Goal: Information Seeking & Learning: Check status

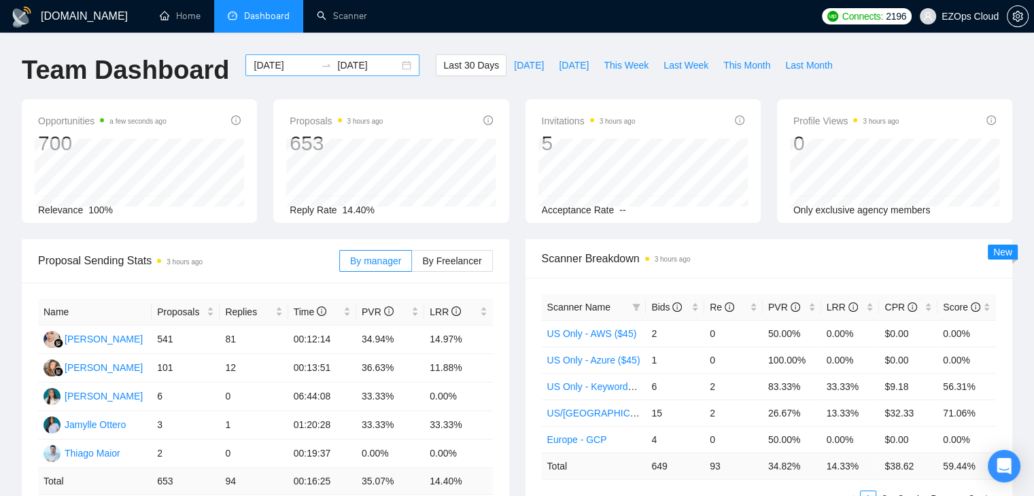
click at [258, 56] on div "[DATE] [DATE]" at bounding box center [332, 65] width 174 height 22
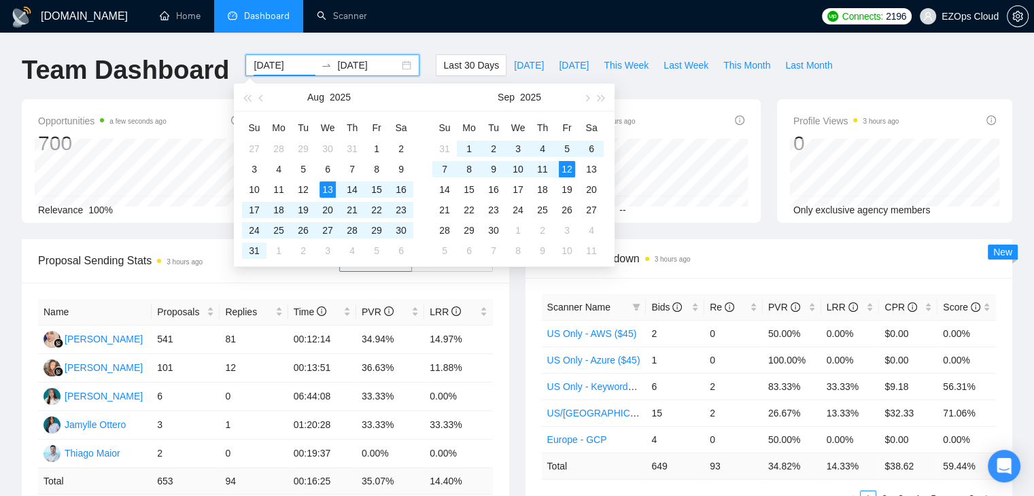
click at [258, 61] on input "[DATE]" at bounding box center [285, 65] width 62 height 15
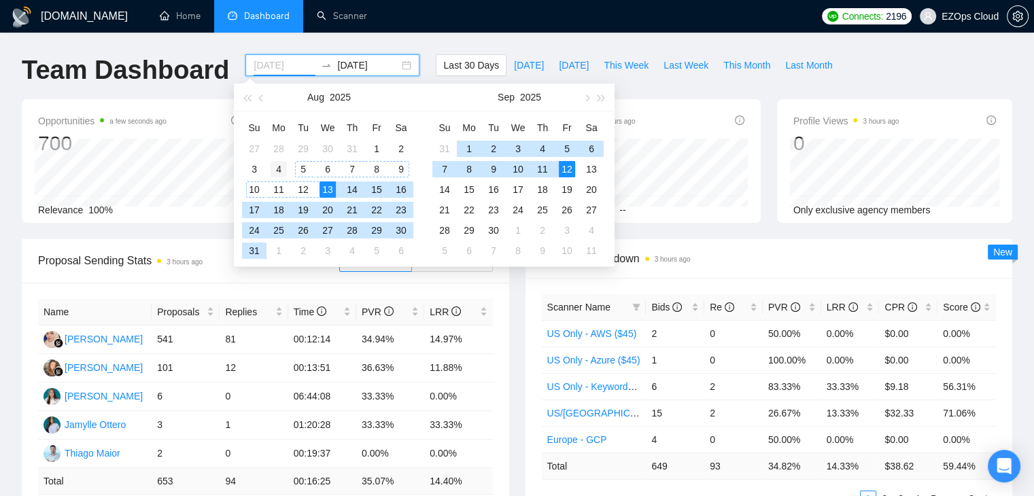
type input "[DATE]"
click at [286, 167] on div "4" at bounding box center [279, 169] width 16 height 16
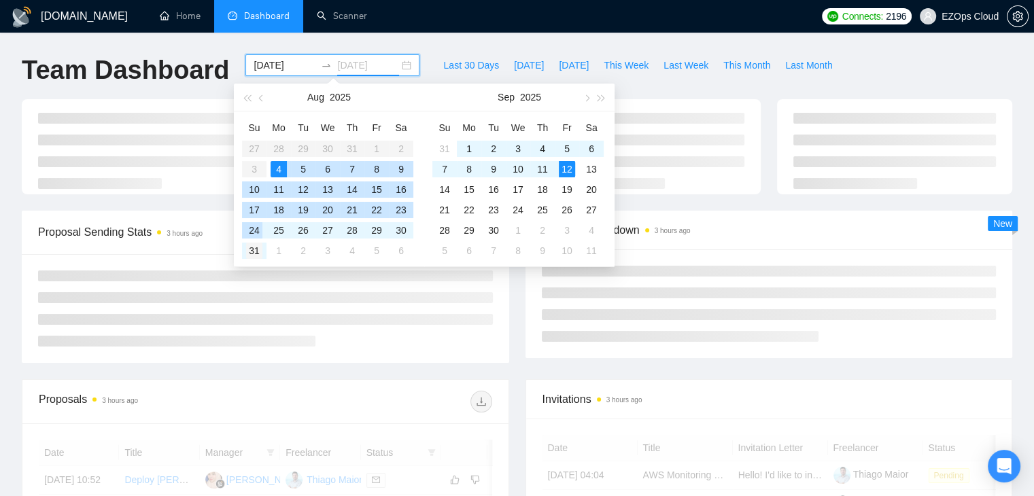
type input "[DATE]"
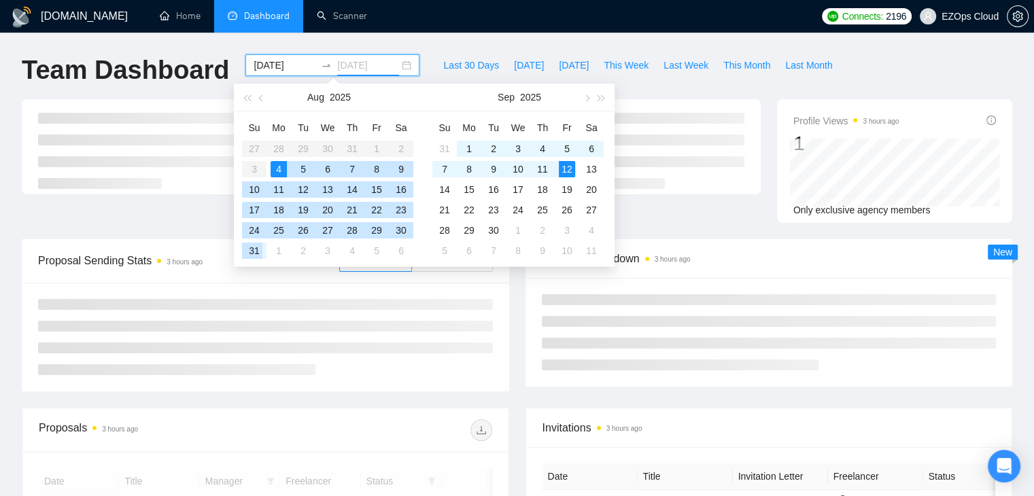
click at [258, 248] on div "31" at bounding box center [254, 251] width 16 height 16
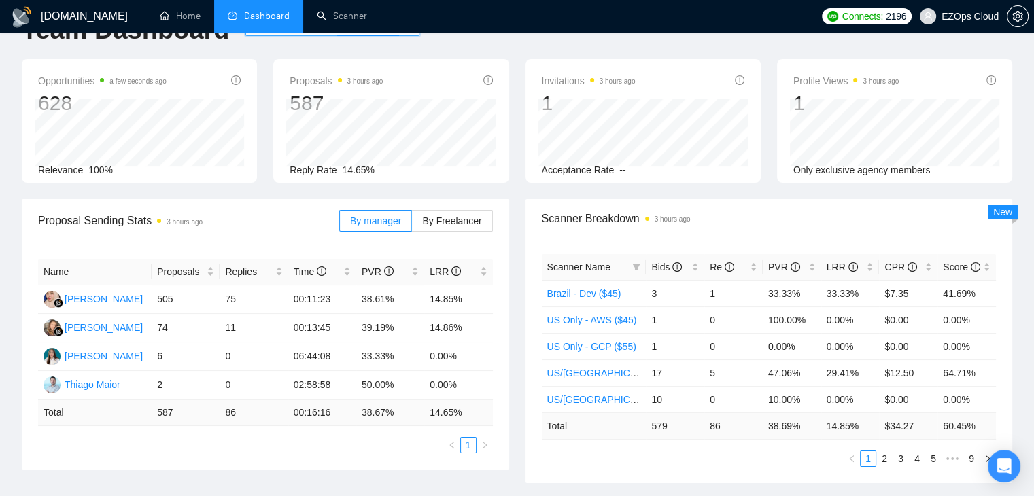
scroll to position [52, 0]
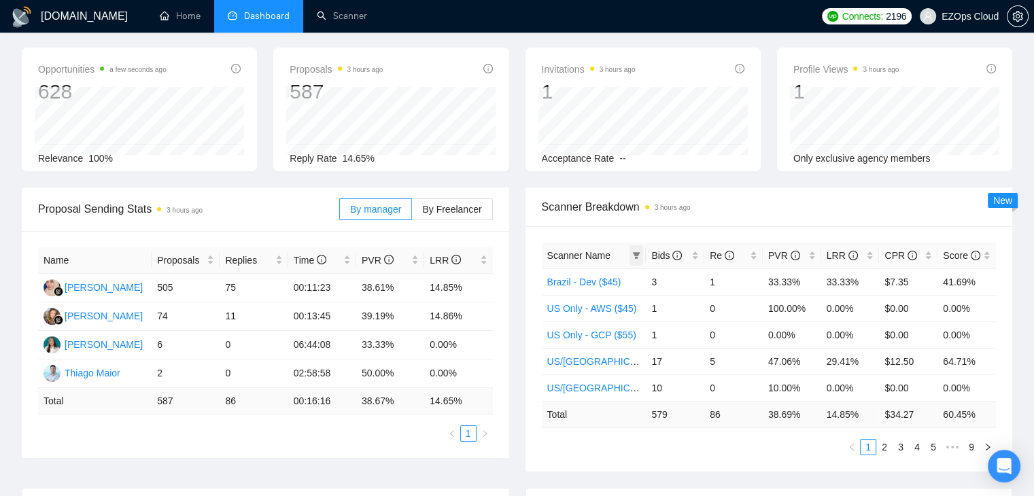
click at [631, 256] on span at bounding box center [637, 255] width 14 height 20
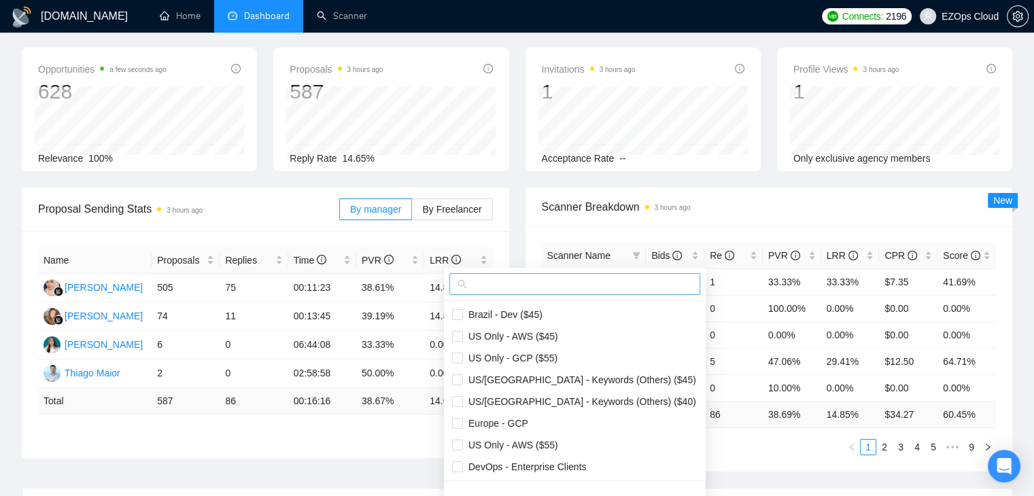
click at [570, 292] on span at bounding box center [574, 284] width 251 height 22
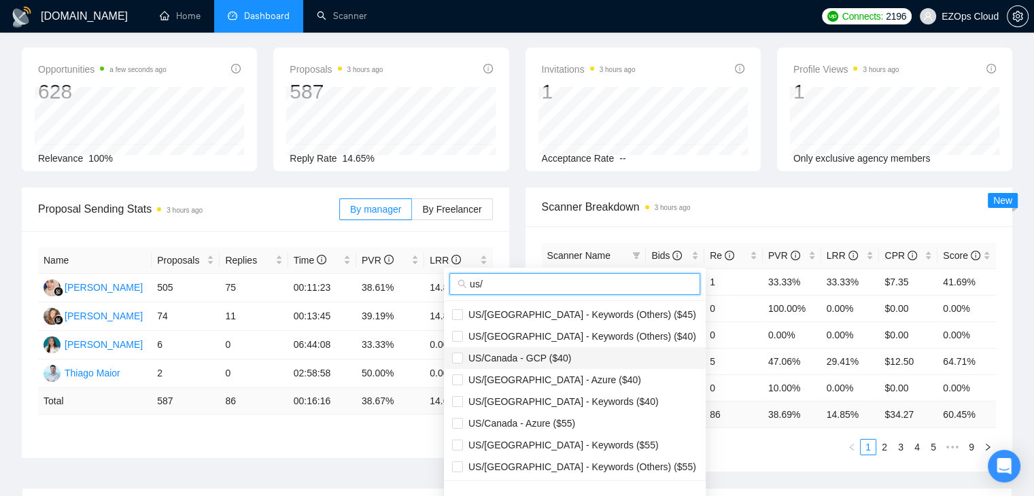
type input "us/"
click at [598, 361] on span "US/Canada - GCP ($40)" at bounding box center [574, 358] width 245 height 15
checkbox input "true"
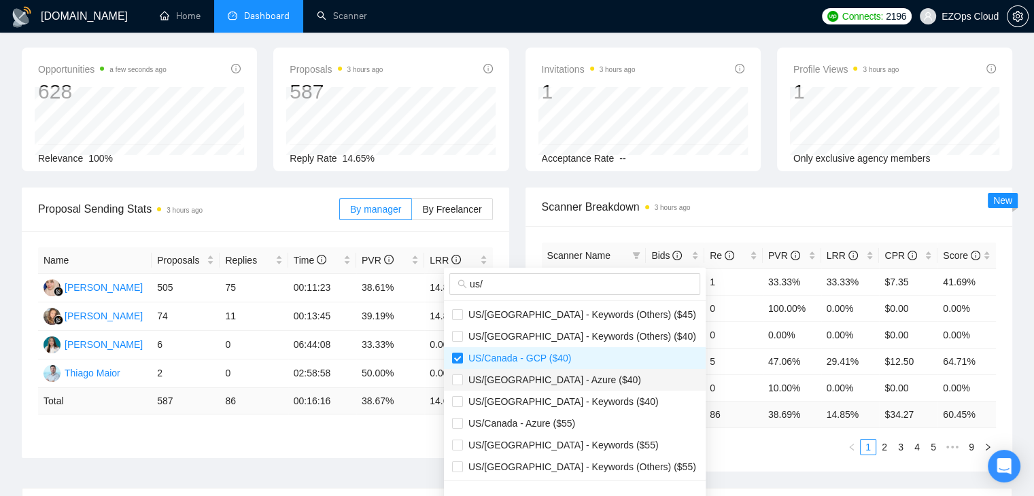
click at [596, 373] on span "US/[GEOGRAPHIC_DATA] - Azure ($40)" at bounding box center [574, 380] width 245 height 15
checkbox input "true"
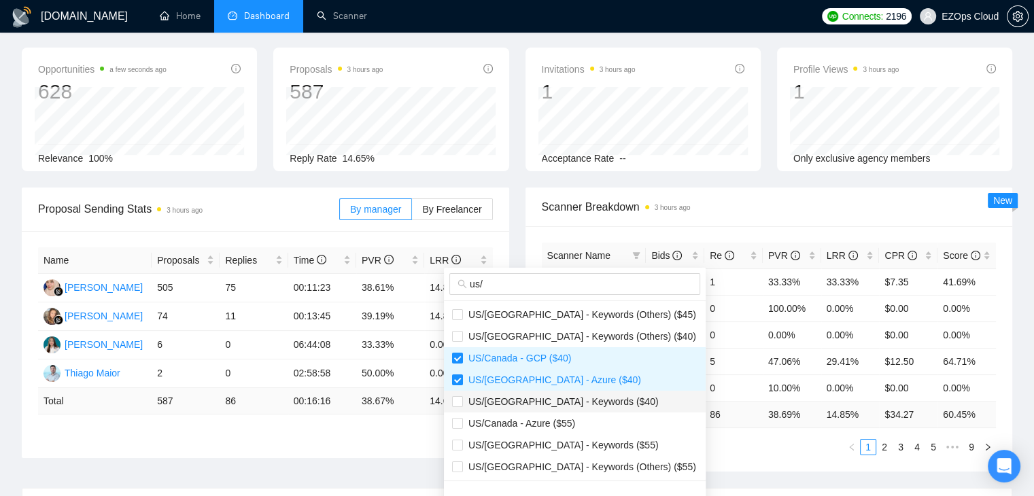
click at [602, 394] on span "US/[GEOGRAPHIC_DATA] - Keywords ($40)" at bounding box center [574, 401] width 245 height 15
checkbox input "true"
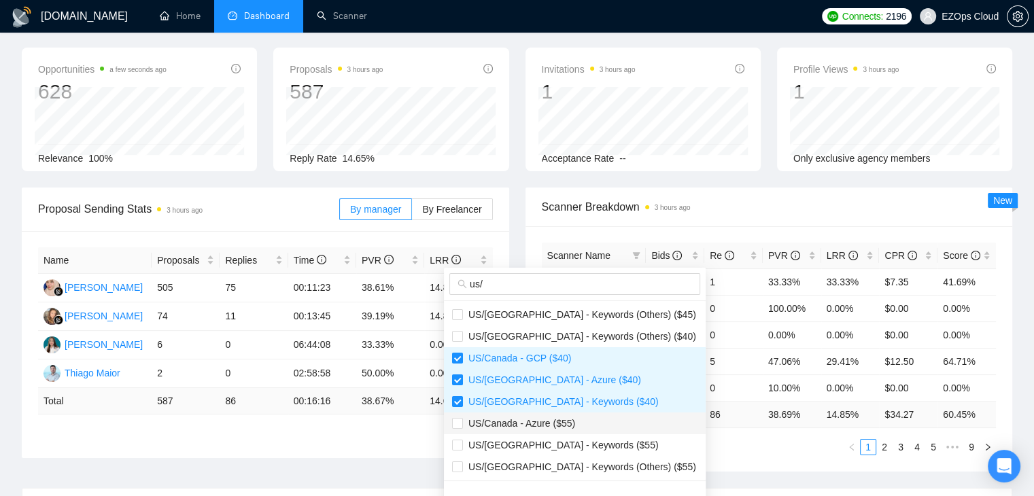
click at [609, 422] on span "US/Canada - Azure ($55)" at bounding box center [574, 423] width 245 height 15
checkbox input "true"
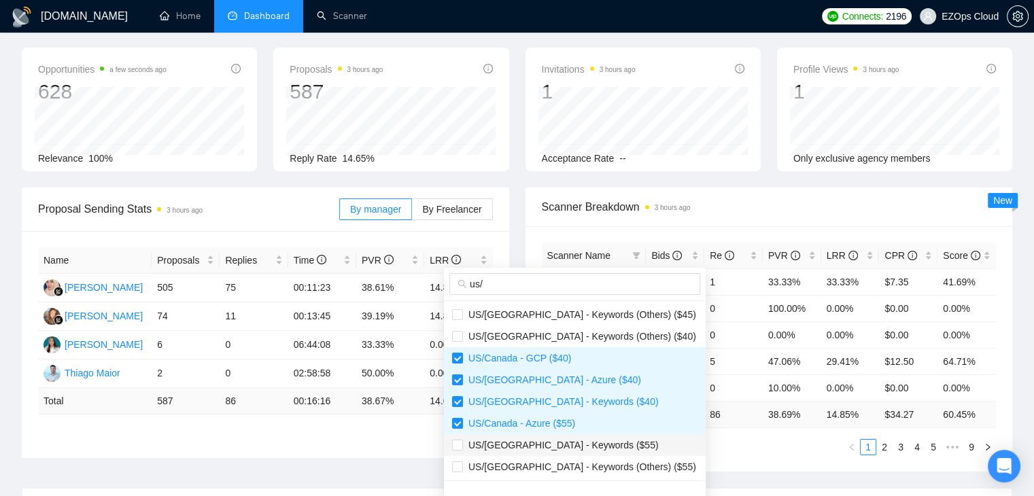
click at [609, 441] on span "US/[GEOGRAPHIC_DATA] - Keywords ($55)" at bounding box center [574, 445] width 245 height 15
checkbox input "true"
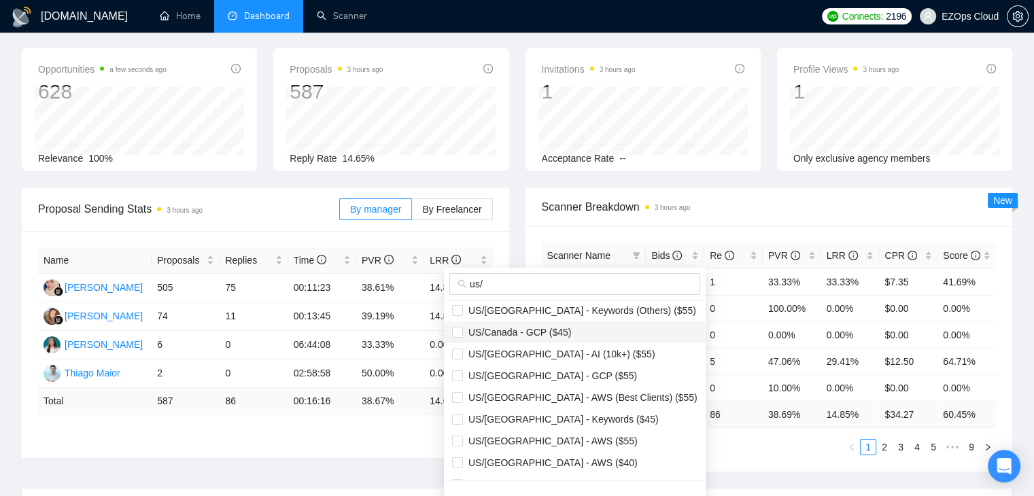
click at [582, 333] on span "US/Canada - GCP ($45)" at bounding box center [574, 332] width 245 height 15
checkbox input "true"
click at [577, 371] on span "US/[GEOGRAPHIC_DATA] - GCP ($55)" at bounding box center [574, 376] width 245 height 15
checkbox input "true"
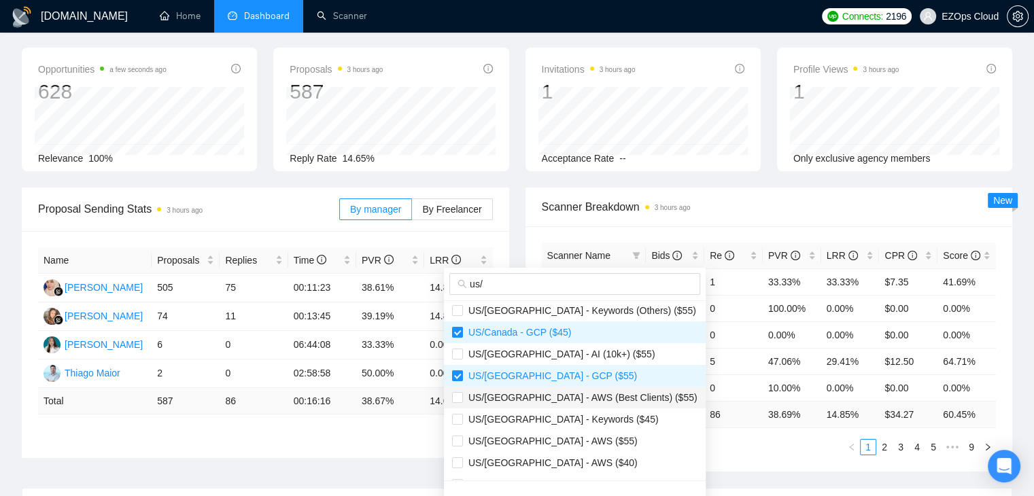
click at [579, 396] on span "US/[GEOGRAPHIC_DATA] - AWS (Best Clients) ($55)" at bounding box center [580, 397] width 235 height 11
checkbox input "true"
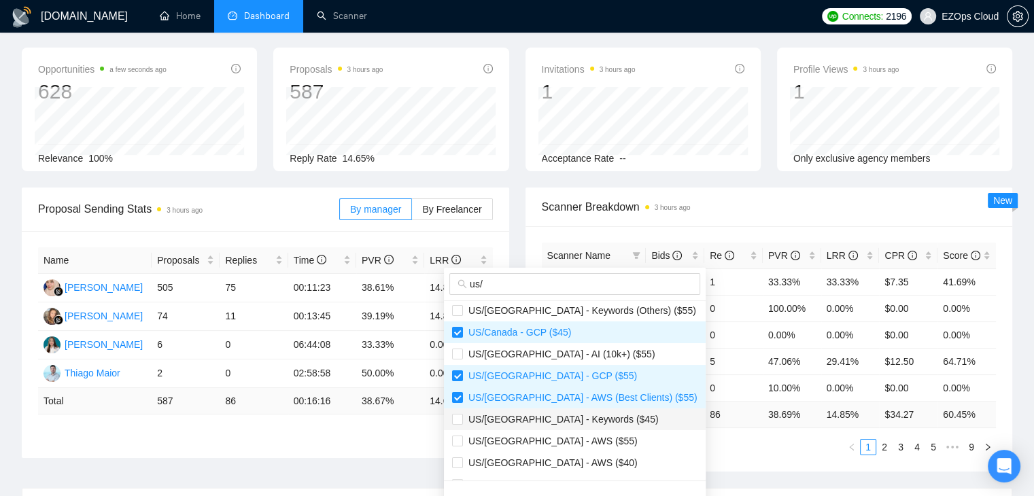
click at [581, 417] on span "US/[GEOGRAPHIC_DATA] - Keywords ($45)" at bounding box center [561, 419] width 196 height 11
checkbox input "true"
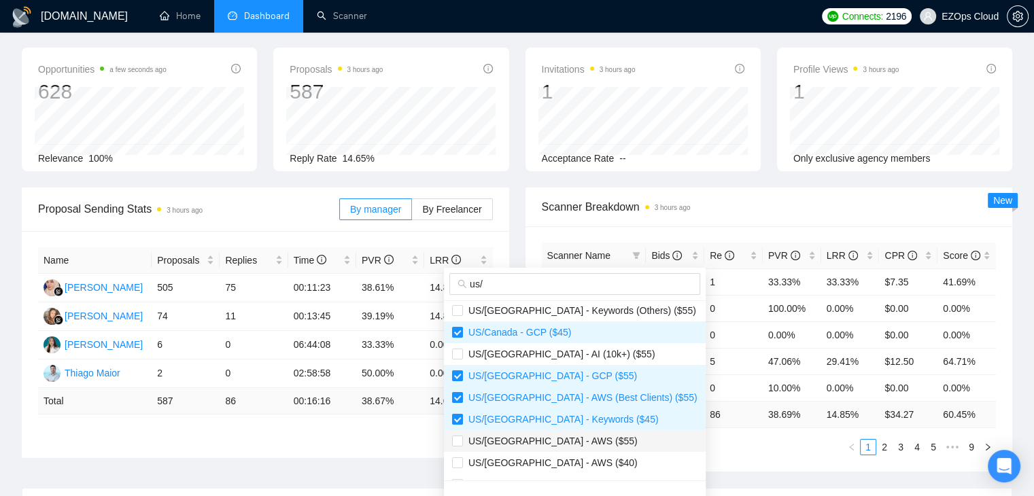
click at [583, 437] on span "US/[GEOGRAPHIC_DATA] - AWS ($55)" at bounding box center [574, 441] width 245 height 15
checkbox input "true"
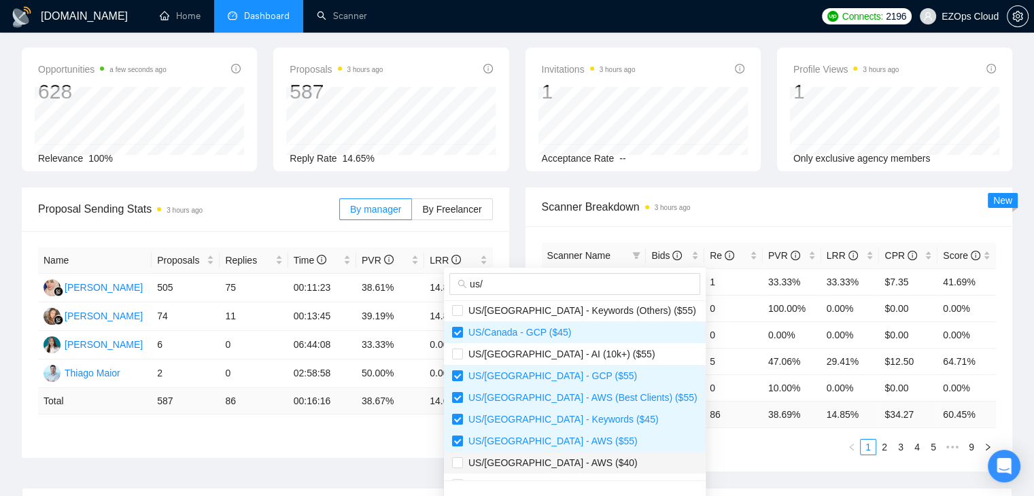
click at [584, 458] on span "US/[GEOGRAPHIC_DATA] - AWS ($40)" at bounding box center [574, 463] width 245 height 15
checkbox input "true"
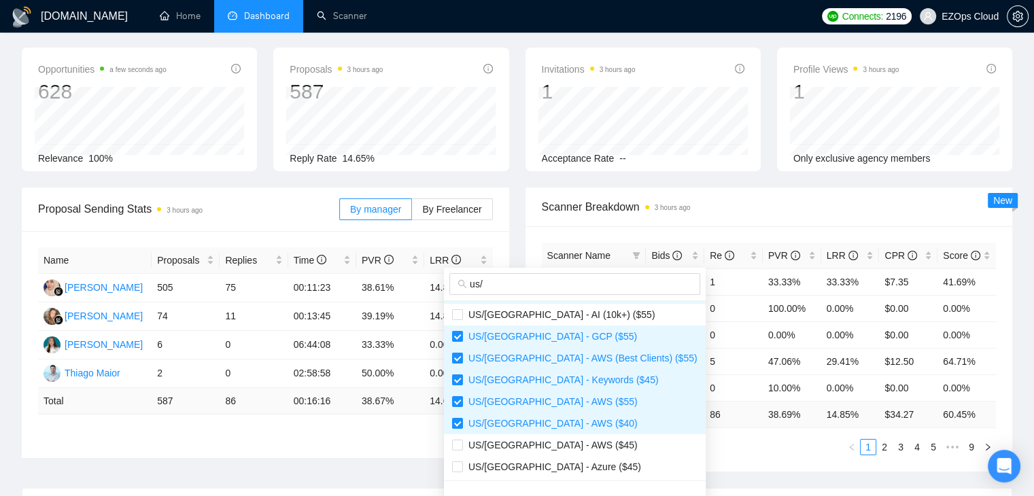
scroll to position [218, 0]
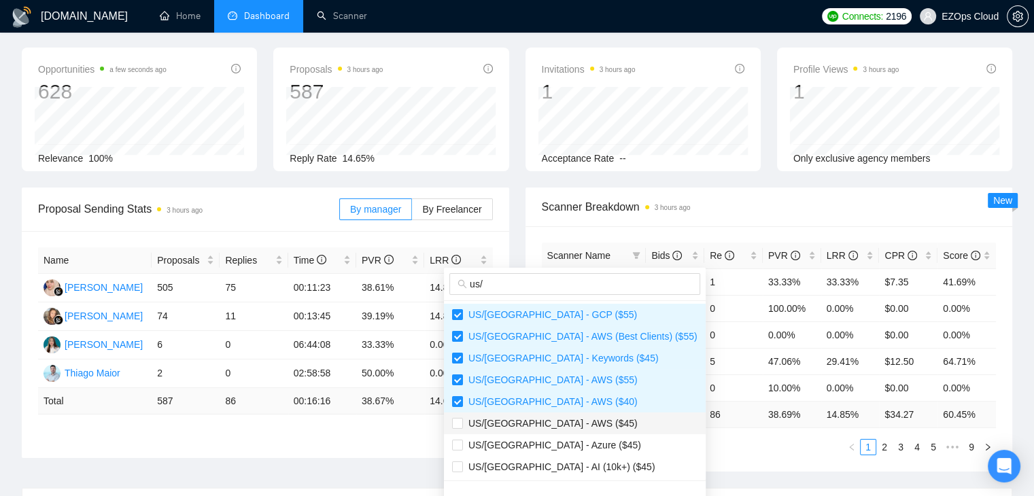
click at [575, 422] on span "US/[GEOGRAPHIC_DATA] - AWS ($45)" at bounding box center [574, 423] width 245 height 15
checkbox input "true"
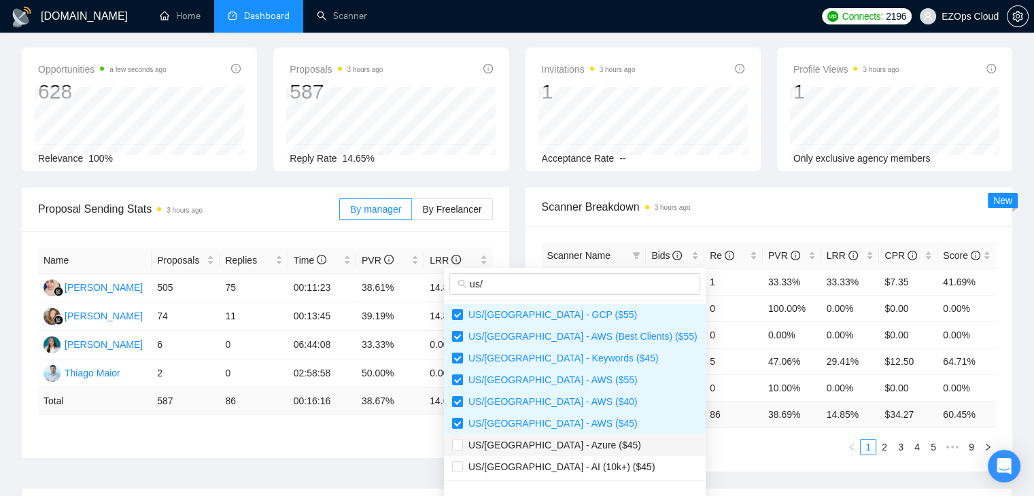
click at [583, 444] on span "US/[GEOGRAPHIC_DATA] - Azure ($45)" at bounding box center [574, 445] width 245 height 15
checkbox input "true"
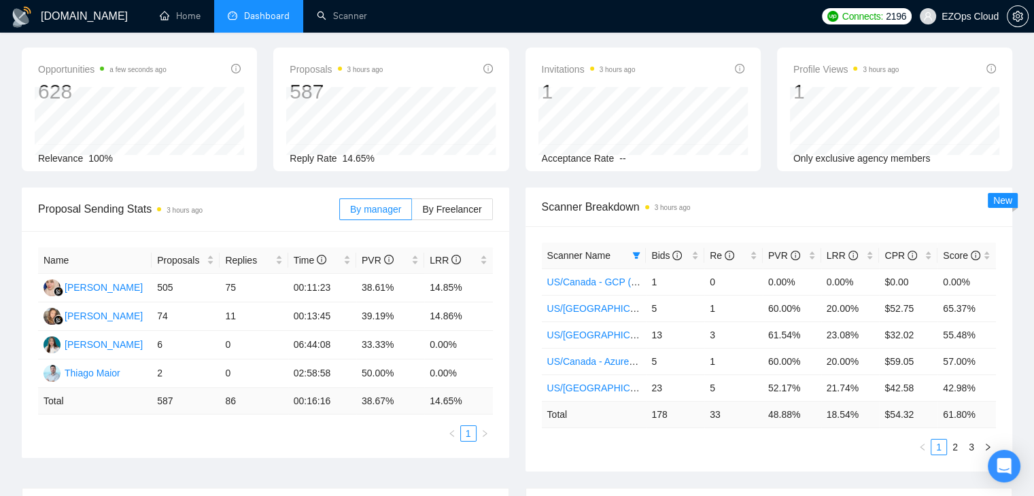
click at [718, 441] on ul "1 2 3" at bounding box center [769, 447] width 455 height 16
click at [634, 252] on icon "filter" at bounding box center [636, 255] width 7 height 7
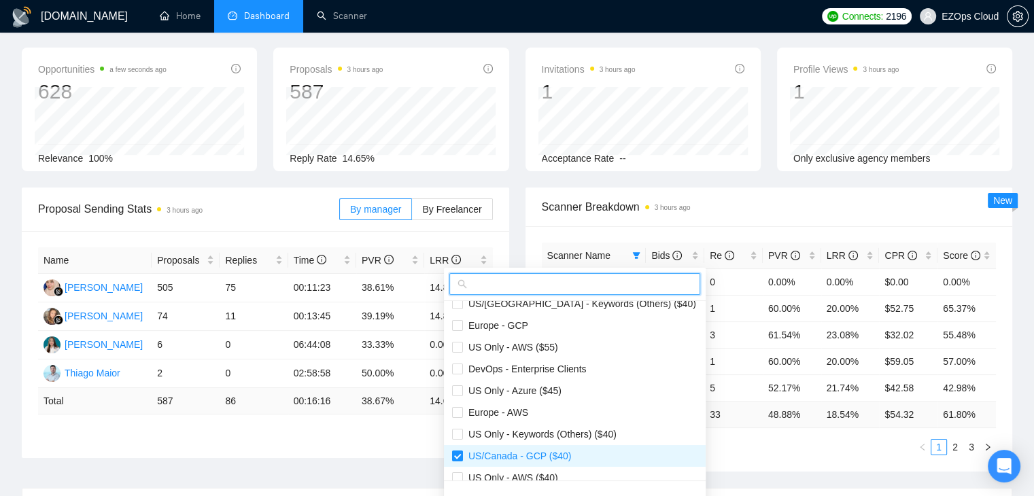
click at [615, 282] on input "text" at bounding box center [581, 284] width 222 height 15
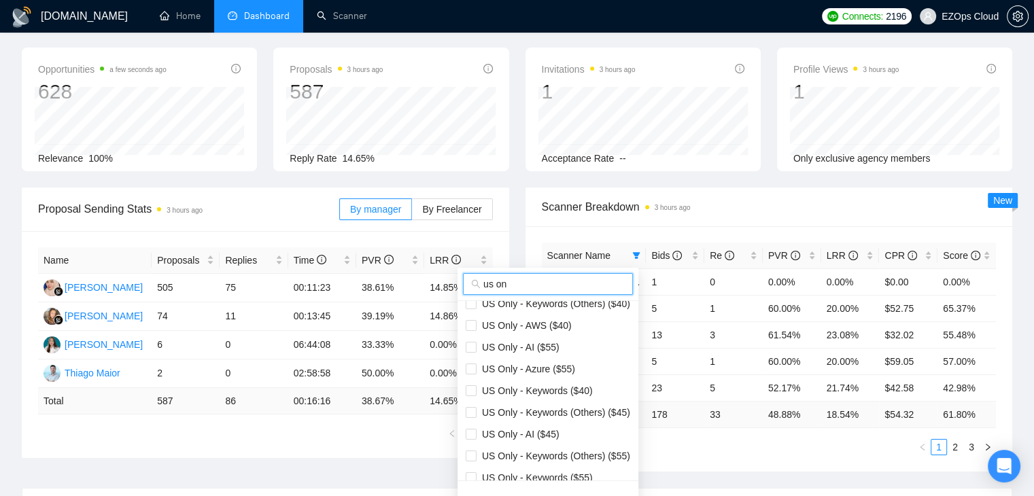
type input "us on"
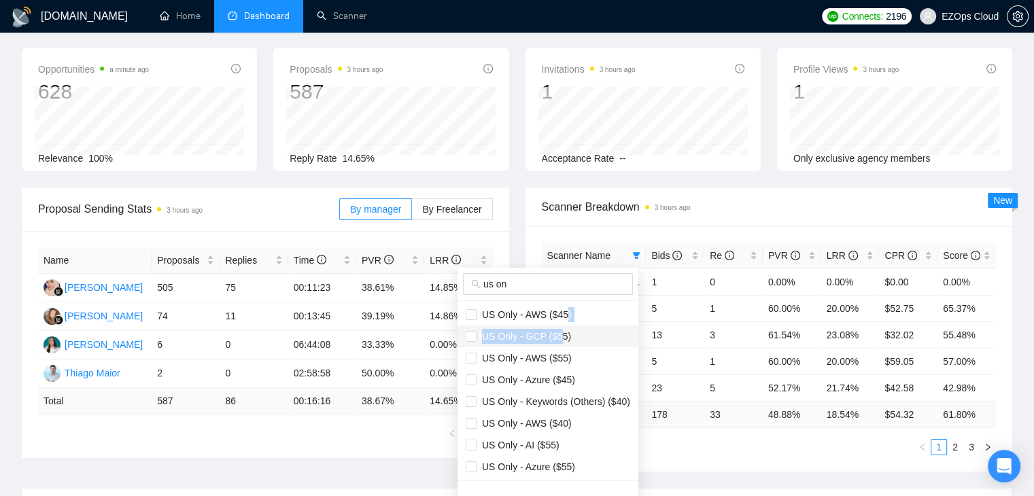
drag, startPoint x: 564, startPoint y: 309, endPoint x: 556, endPoint y: 335, distance: 26.9
click at [556, 335] on ul "US Only - AWS ($45) US Only - GCP ($55) US Only - AWS ($55) US Only - Azure ($4…" at bounding box center [548, 391] width 181 height 180
click at [556, 335] on span "US Only - GCP ($55)" at bounding box center [524, 336] width 95 height 11
checkbox input "true"
click at [483, 309] on span "US Only - AWS ($45)" at bounding box center [524, 314] width 95 height 11
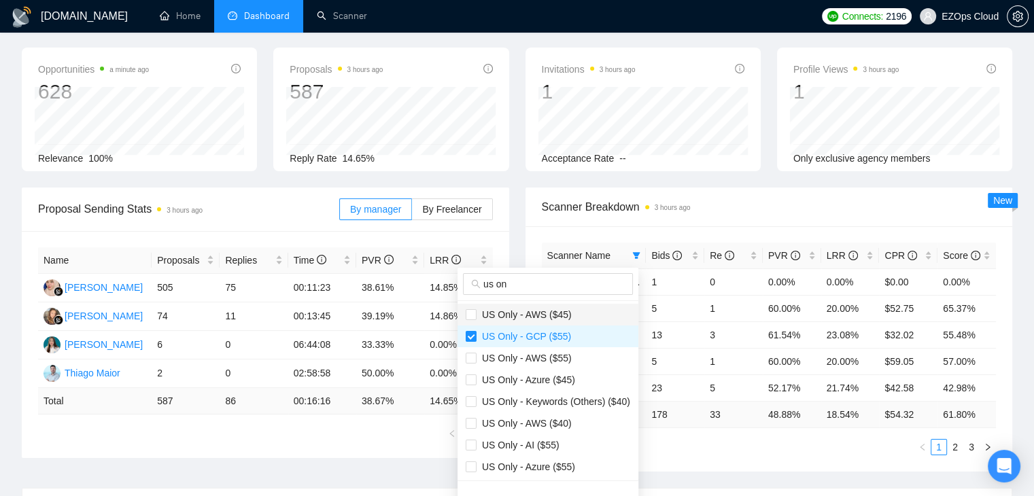
checkbox input "true"
click at [482, 366] on li "US Only - AWS ($55)" at bounding box center [548, 358] width 181 height 22
checkbox input "true"
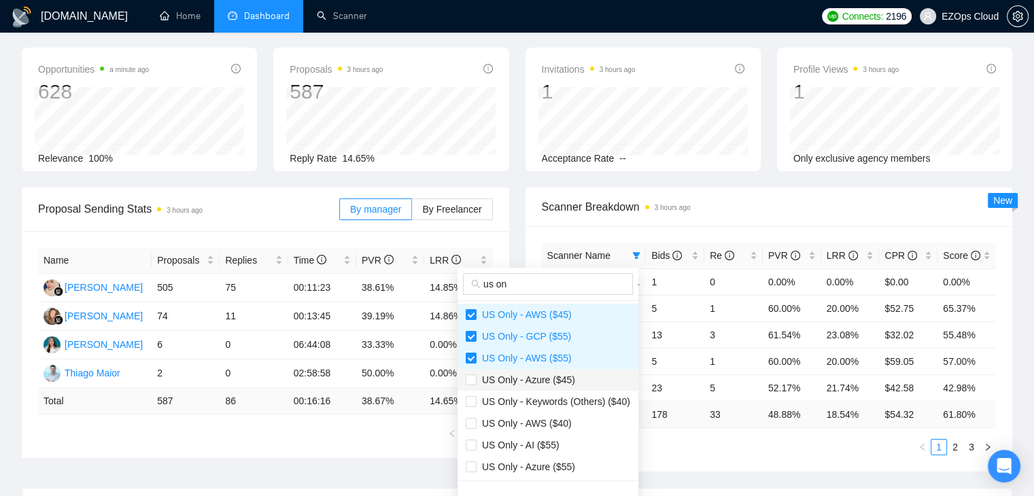
click at [482, 381] on span "US Only - Azure ($45)" at bounding box center [526, 380] width 99 height 11
checkbox input "true"
click at [489, 418] on span "US Only - AWS ($40)" at bounding box center [524, 423] width 95 height 11
checkbox input "true"
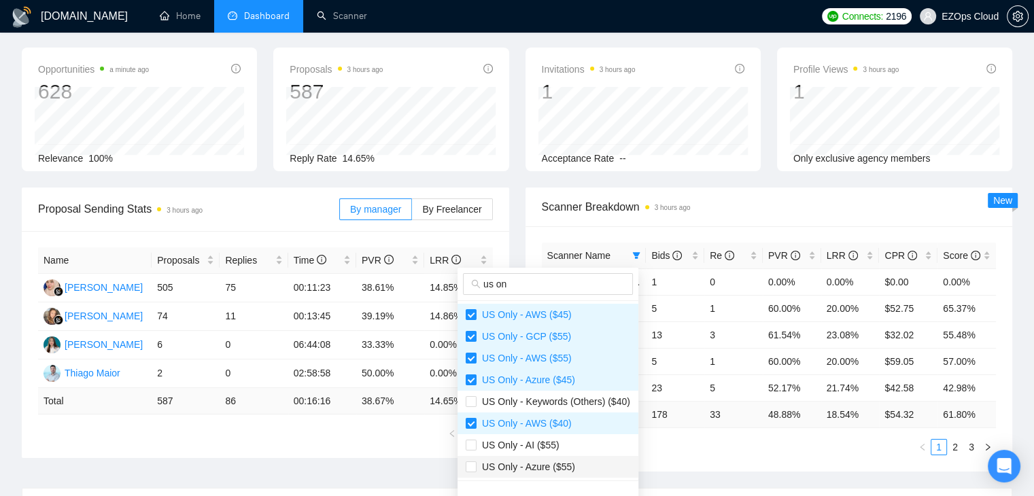
click at [498, 462] on span "US Only - Azure ($55)" at bounding box center [526, 467] width 99 height 11
checkbox input "true"
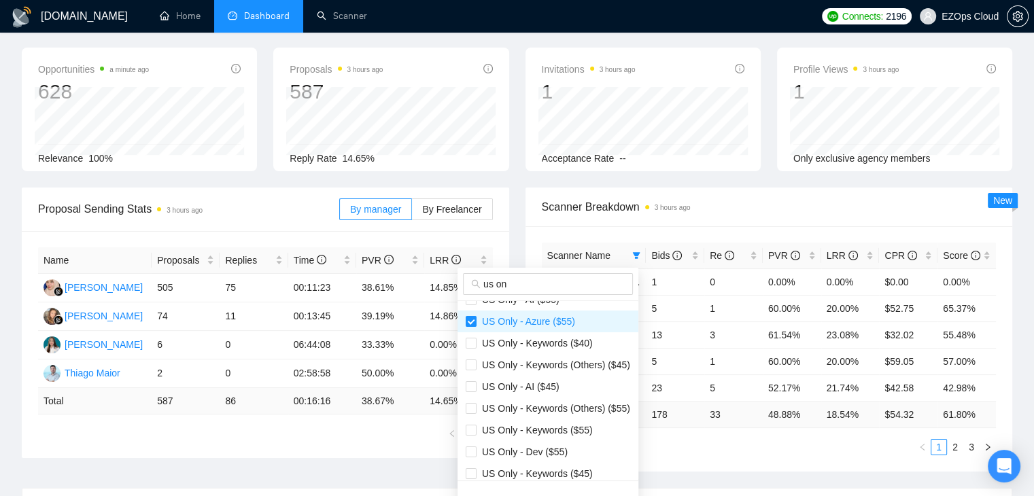
scroll to position [156, 0]
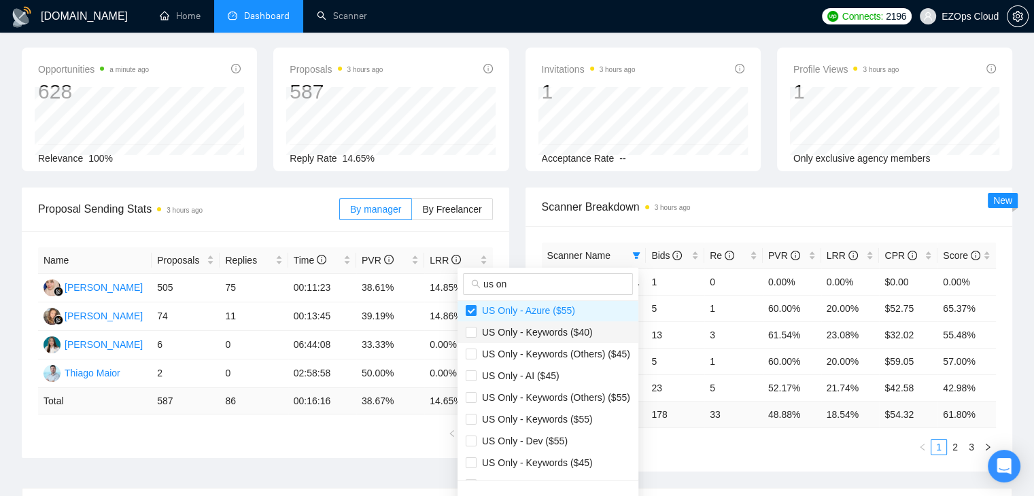
click at [477, 329] on span "US Only - Keywords ($40)" at bounding box center [535, 332] width 116 height 11
checkbox input "true"
click at [473, 419] on input "checkbox" at bounding box center [471, 419] width 11 height 11
checkbox input "true"
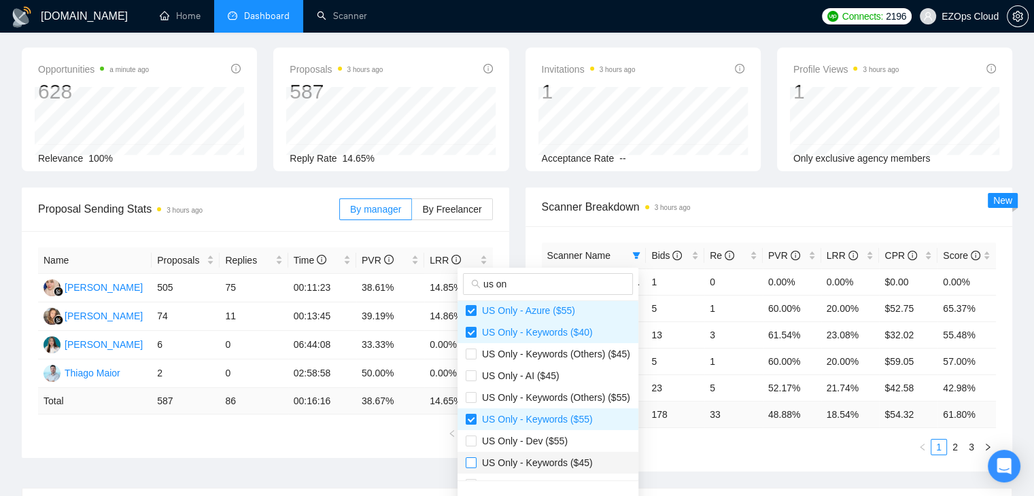
click at [471, 469] on label at bounding box center [471, 463] width 11 height 15
click at [471, 469] on input "checkbox" at bounding box center [471, 463] width 11 height 11
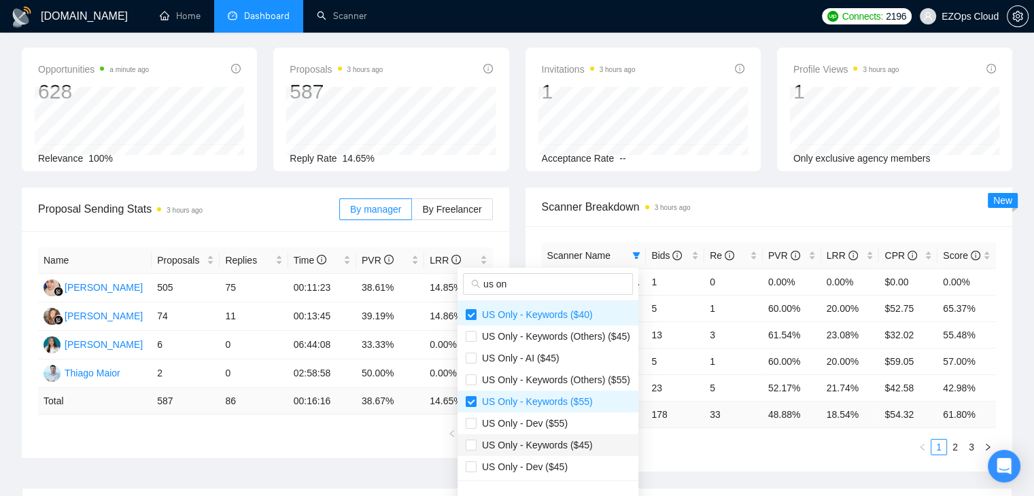
click at [526, 441] on span "US Only - Keywords ($45)" at bounding box center [535, 445] width 116 height 11
checkbox input "true"
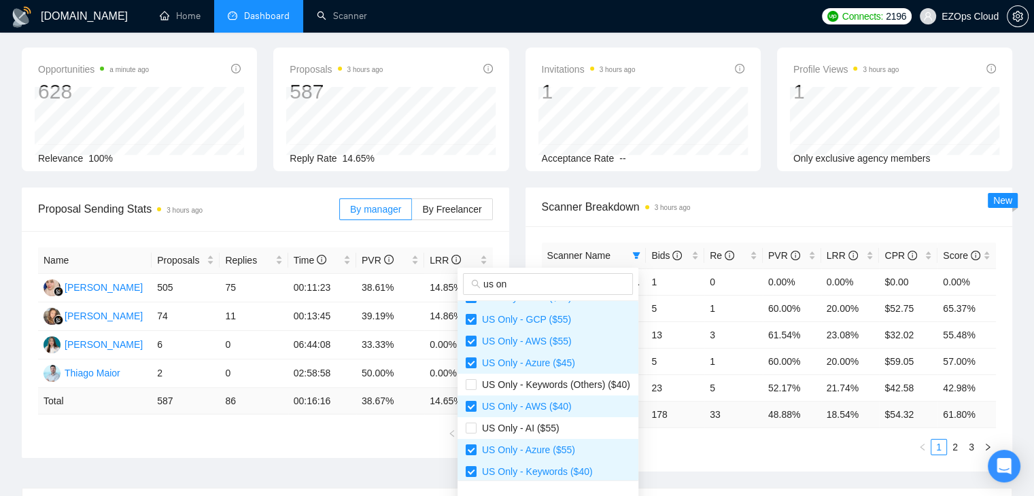
scroll to position [0, 0]
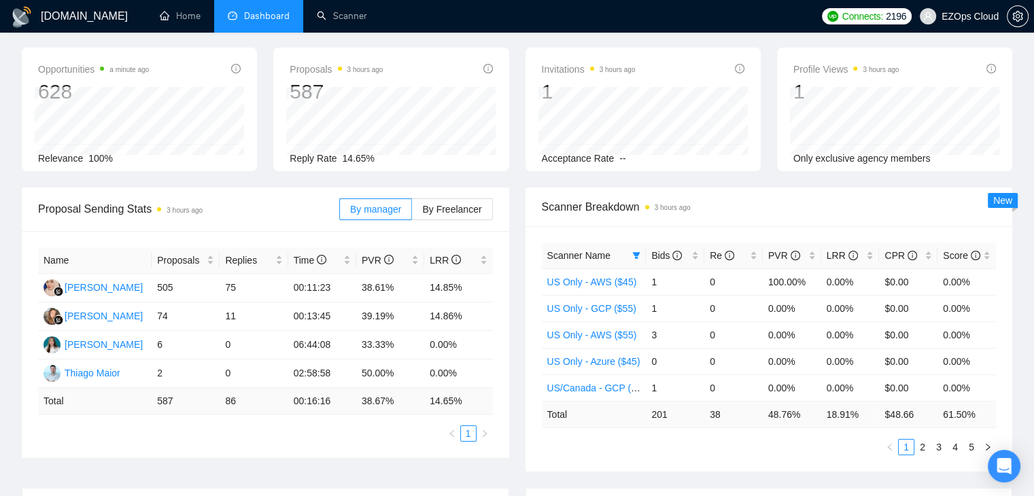
click at [651, 441] on ul "1 2 3 4 5" at bounding box center [769, 447] width 455 height 16
drag, startPoint x: 769, startPoint y: 413, endPoint x: 805, endPoint y: 413, distance: 36.0
click at [805, 413] on td "48.76 %" at bounding box center [792, 414] width 58 height 27
copy td "48.76 %"
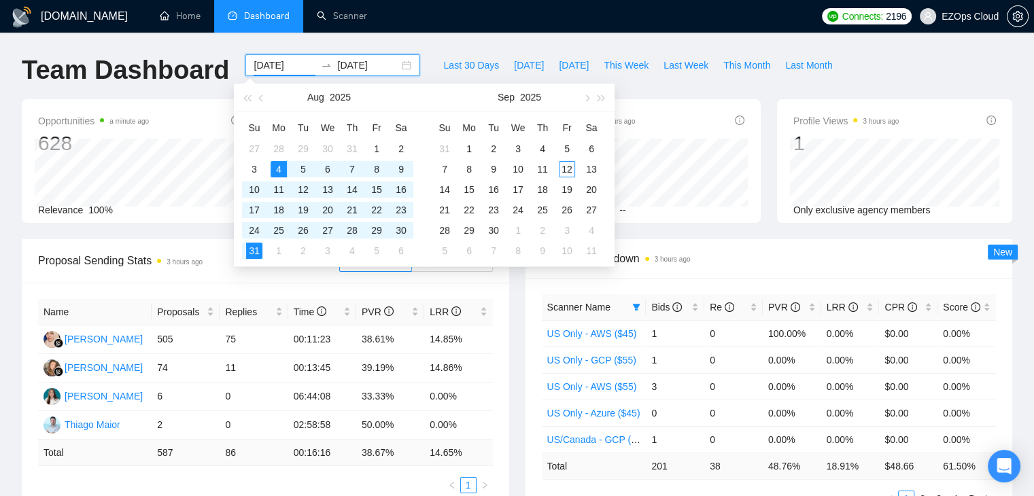
click at [257, 66] on input "[DATE]" at bounding box center [285, 65] width 62 height 15
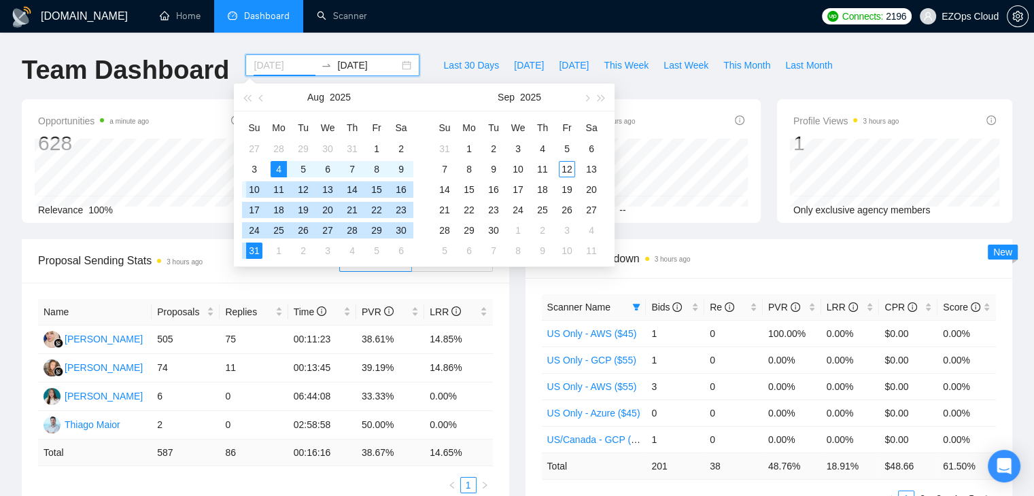
type input "[DATE]"
click at [279, 165] on div "4" at bounding box center [279, 169] width 16 height 16
type input "[DATE]"
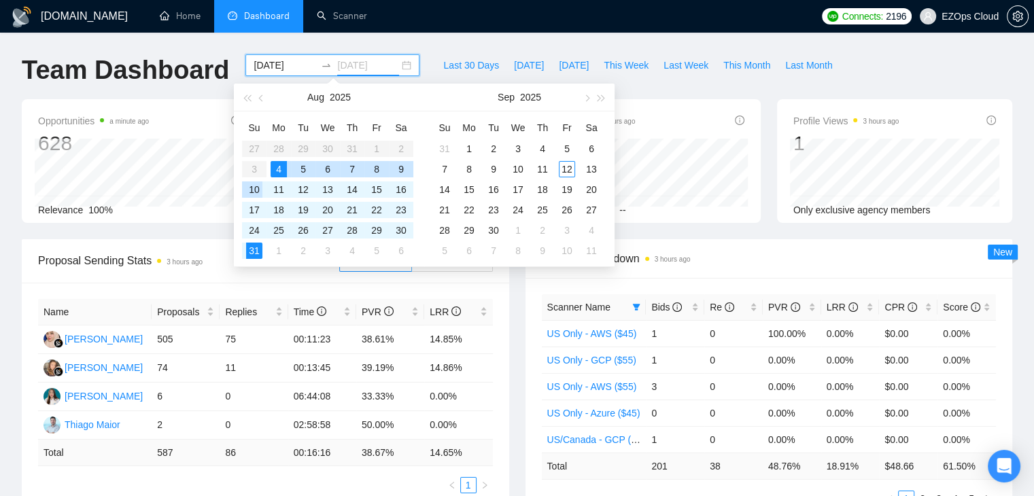
click at [256, 191] on div "10" at bounding box center [254, 190] width 16 height 16
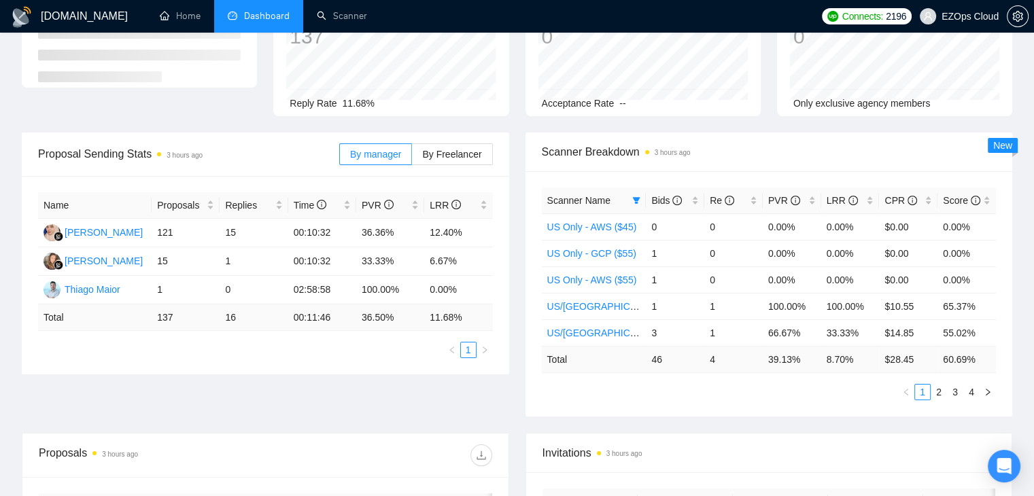
scroll to position [105, 0]
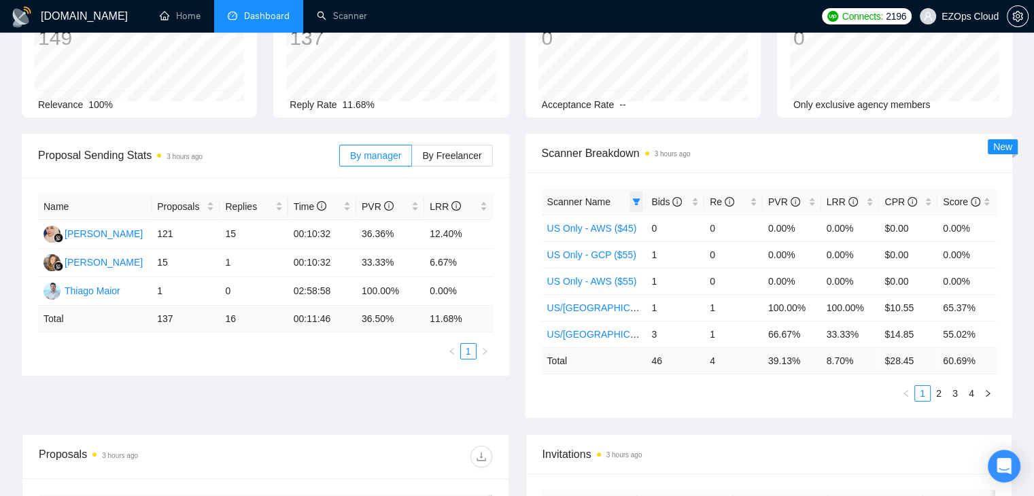
click at [638, 198] on icon "filter" at bounding box center [636, 202] width 8 height 8
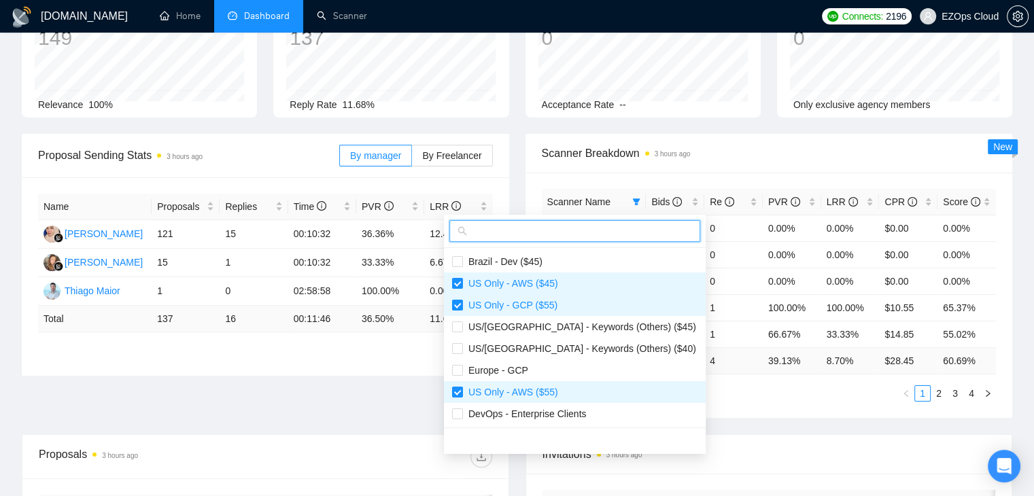
click at [602, 228] on input "text" at bounding box center [581, 231] width 222 height 15
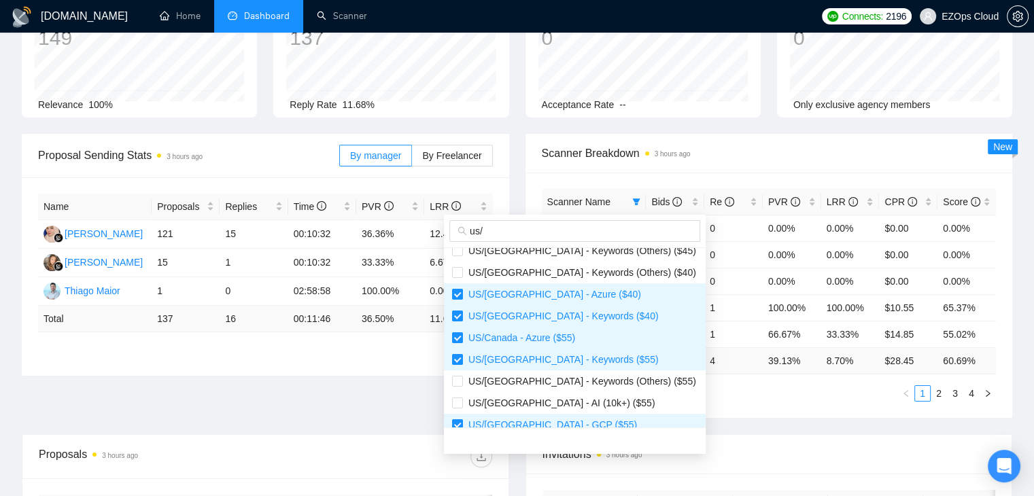
scroll to position [0, 0]
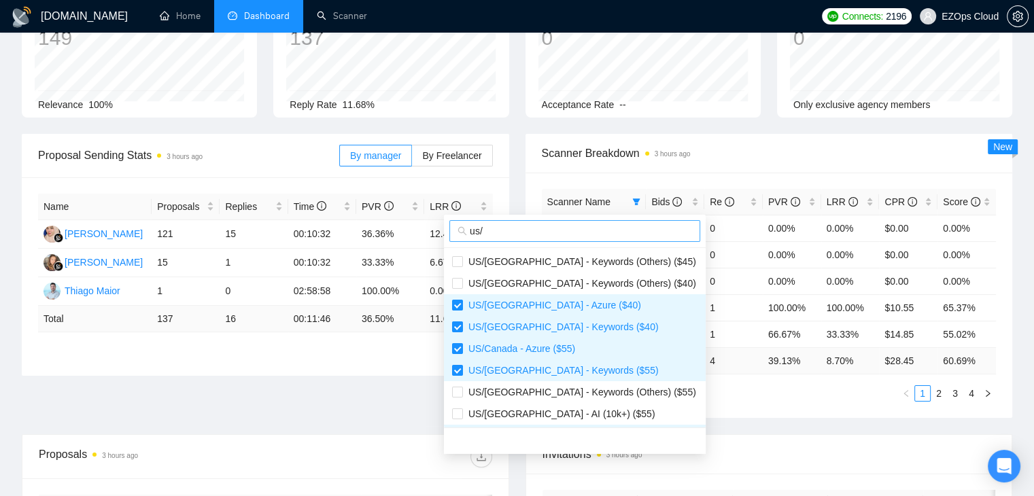
click at [612, 234] on input "us/" at bounding box center [581, 231] width 222 height 15
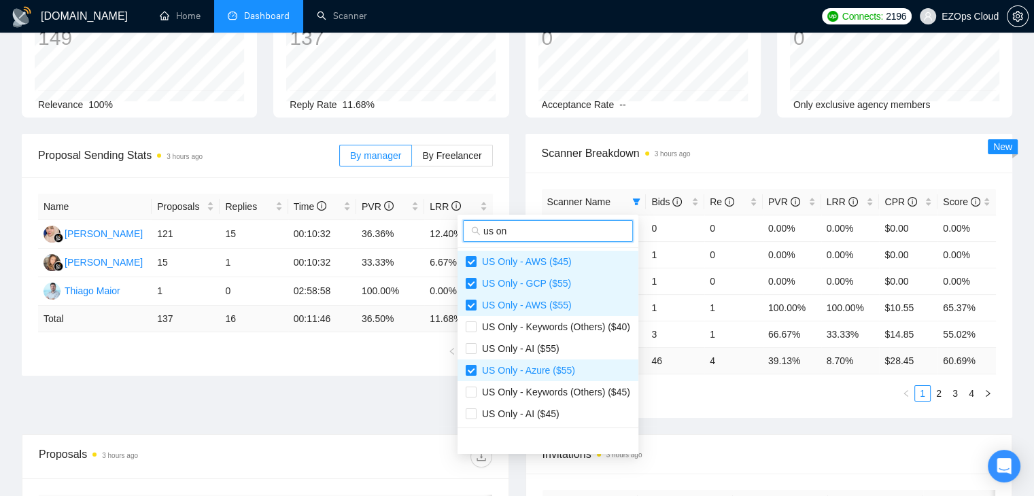
type input "us on"
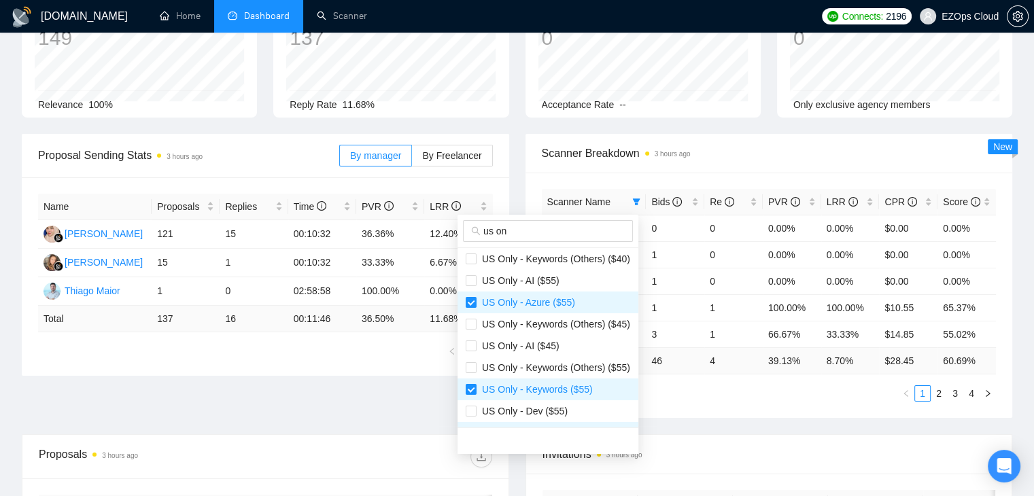
scroll to position [109, 0]
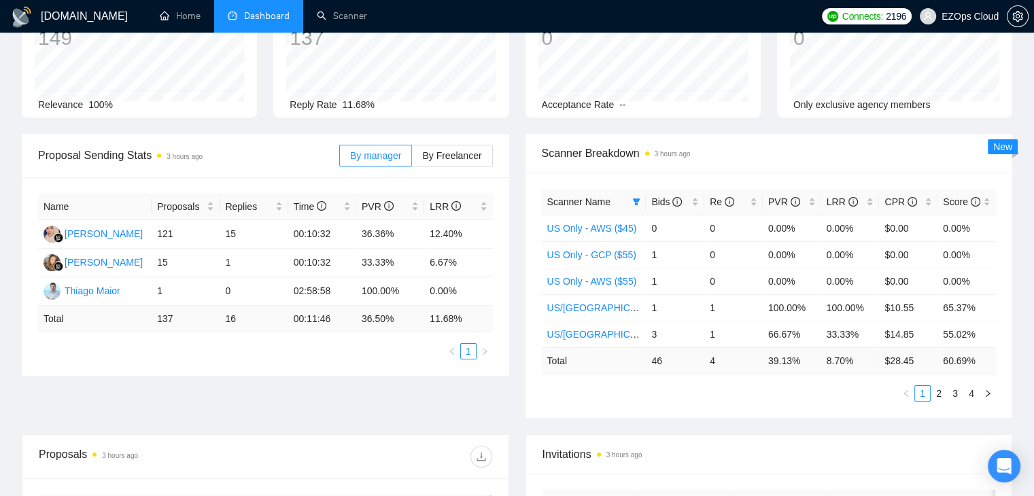
click at [738, 398] on ul "1 2 3 4" at bounding box center [769, 394] width 455 height 16
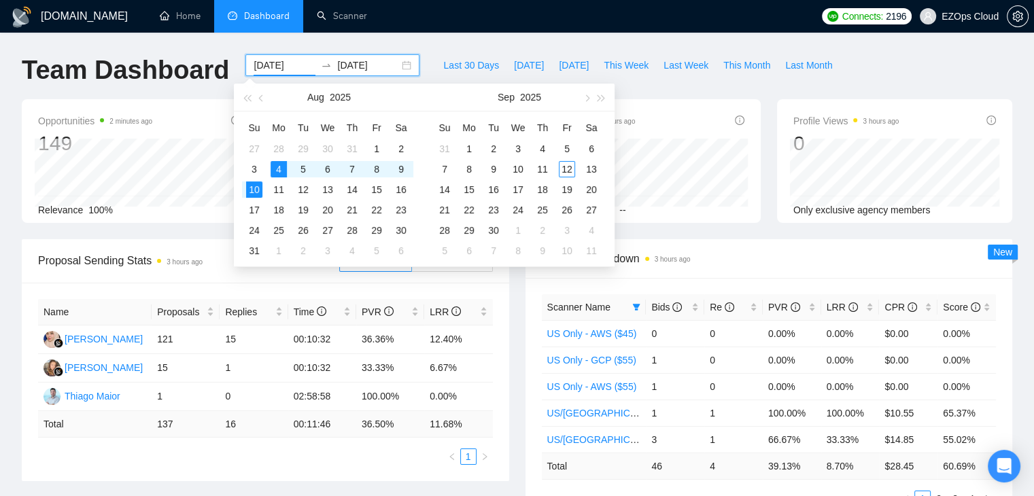
click at [262, 67] on input "[DATE]" at bounding box center [285, 65] width 62 height 15
type input "[DATE]"
click at [274, 182] on div "11" at bounding box center [279, 190] width 16 height 16
type input "[DATE]"
click at [258, 207] on div "17" at bounding box center [254, 210] width 16 height 16
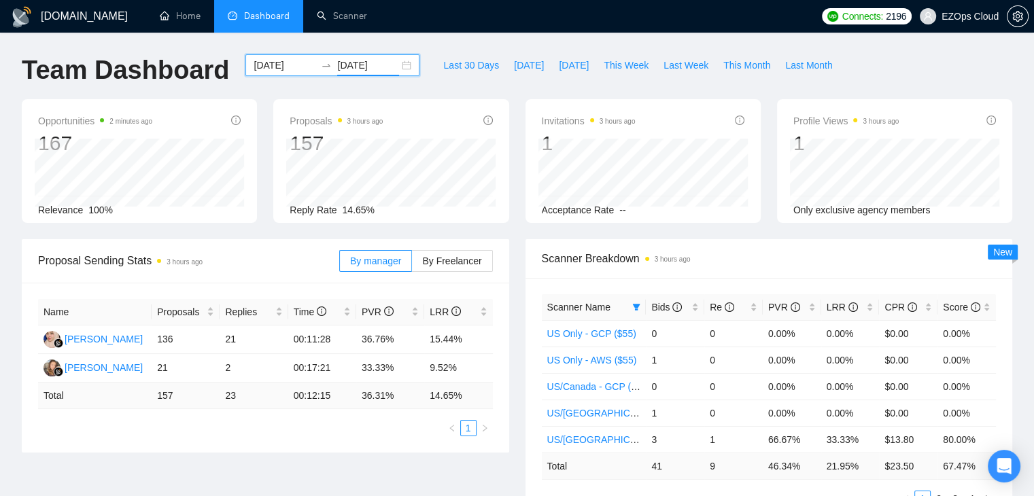
click at [267, 56] on div "[DATE] [DATE]" at bounding box center [332, 65] width 174 height 22
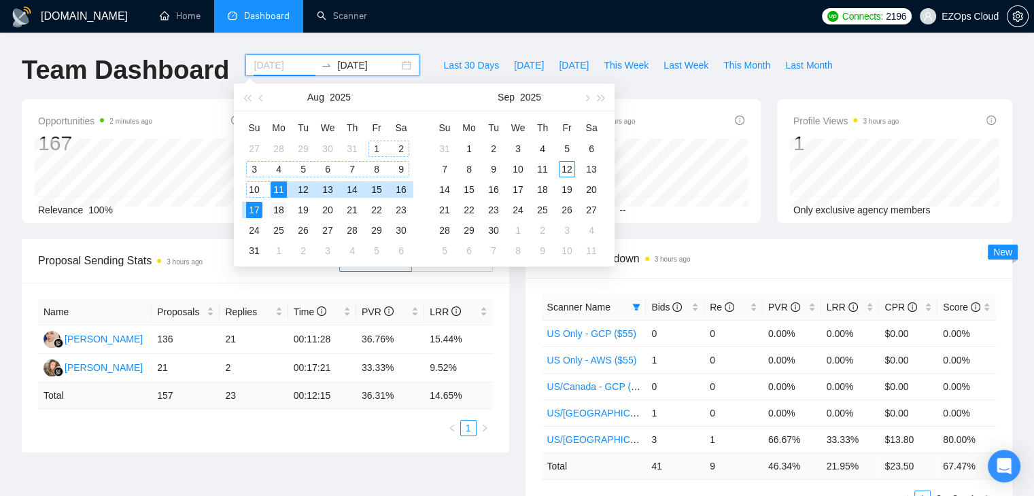
type input "[DATE]"
click at [277, 207] on div "18" at bounding box center [279, 210] width 16 height 16
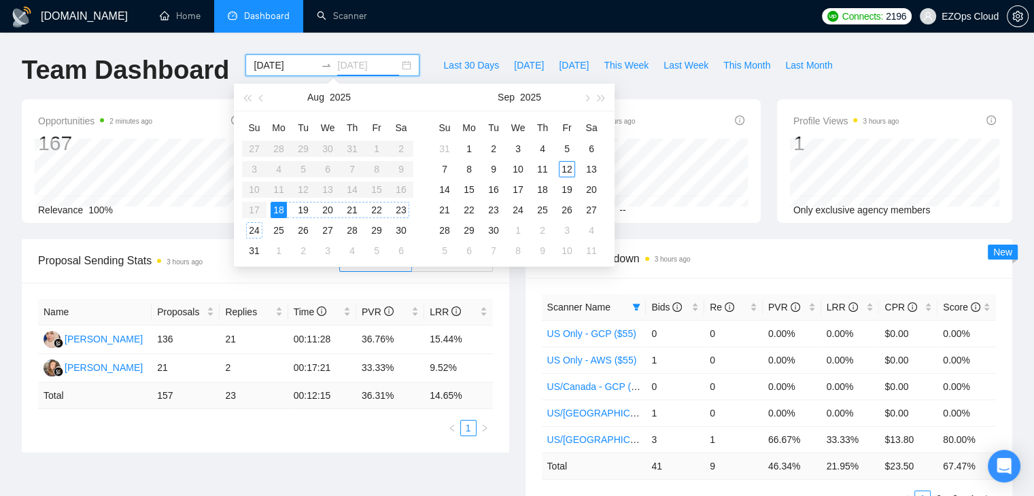
type input "[DATE]"
click at [248, 234] on div "24" at bounding box center [254, 230] width 16 height 16
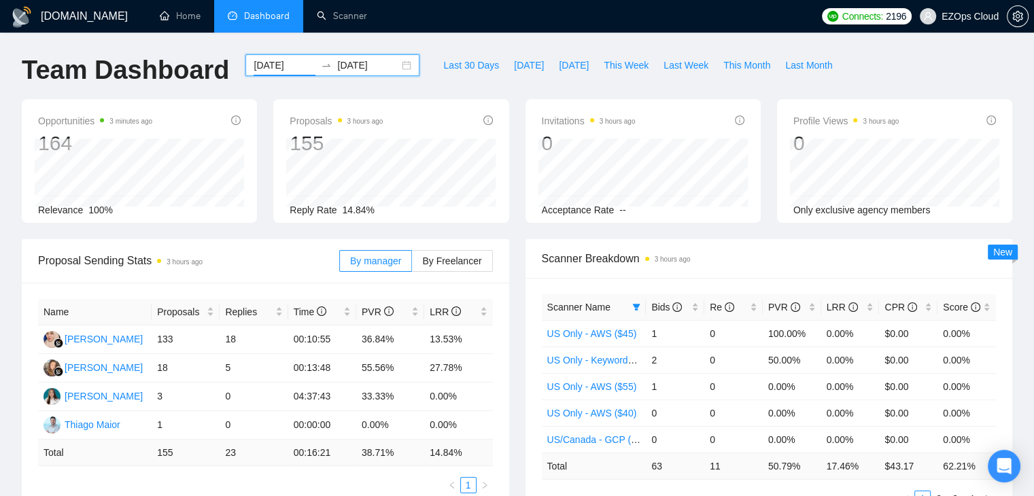
click at [254, 67] on input "[DATE]" at bounding box center [285, 65] width 62 height 15
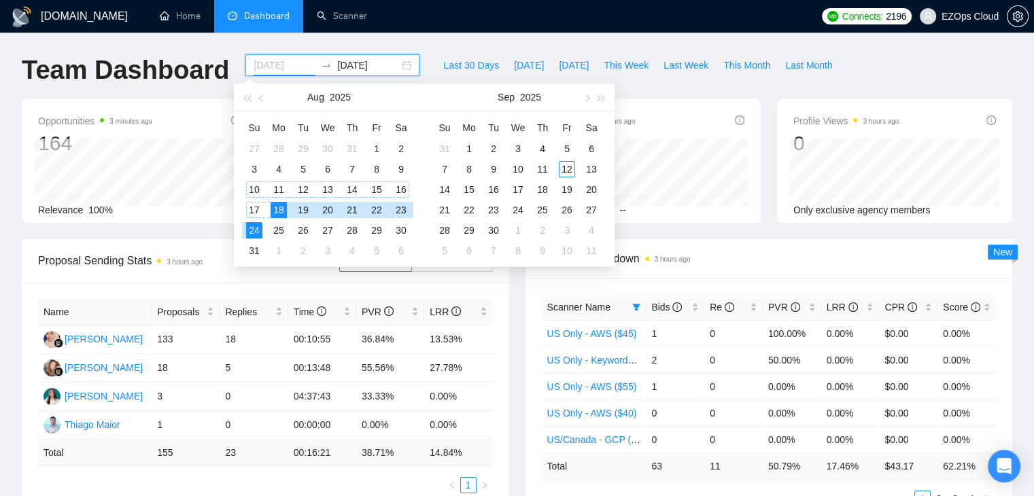
type input "[DATE]"
click at [277, 228] on div "25" at bounding box center [279, 230] width 16 height 16
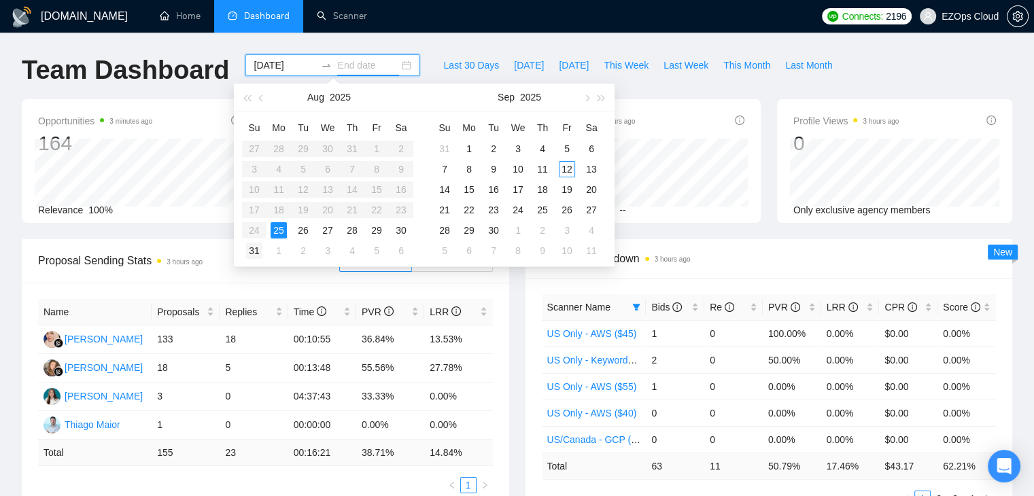
type input "[DATE]"
click at [259, 243] on div "31" at bounding box center [254, 251] width 16 height 16
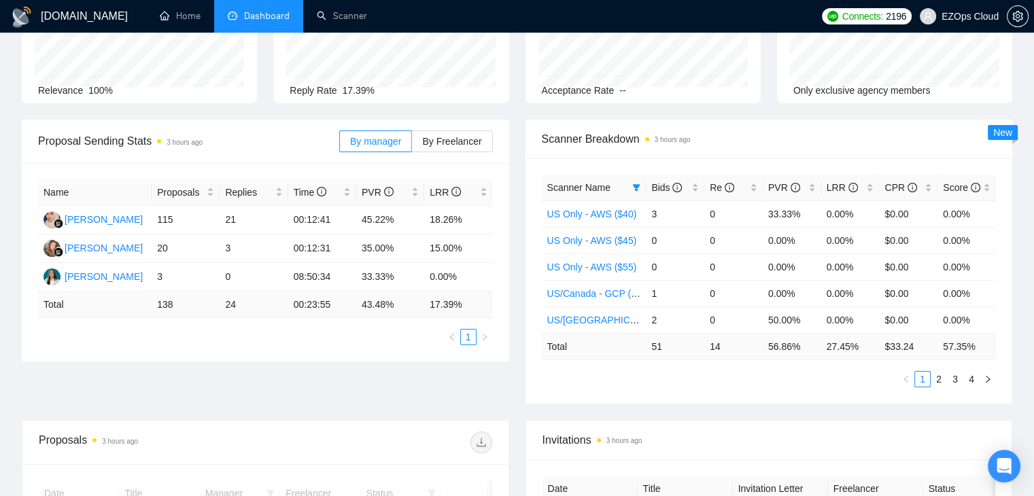
scroll to position [134, 0]
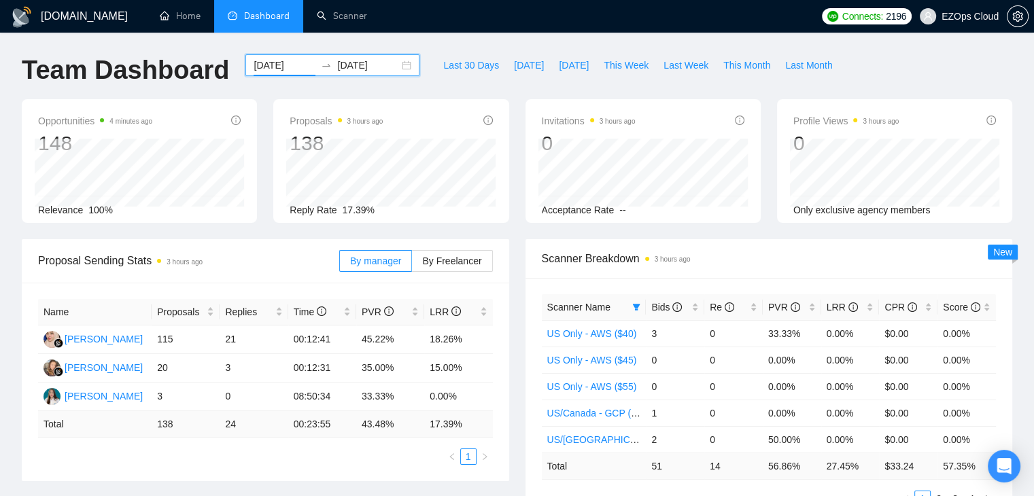
click at [277, 66] on input "[DATE]" at bounding box center [285, 65] width 62 height 15
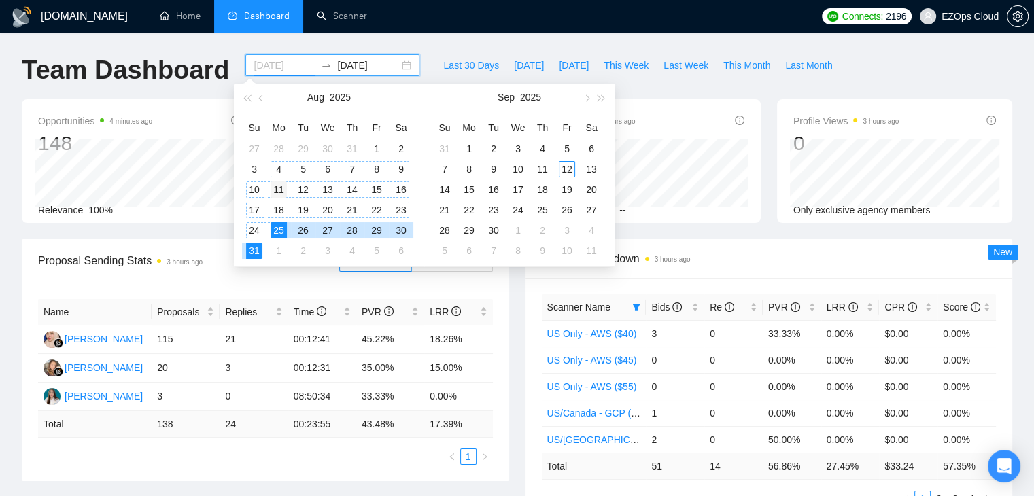
type input "[DATE]"
click at [277, 183] on div "11" at bounding box center [279, 190] width 16 height 16
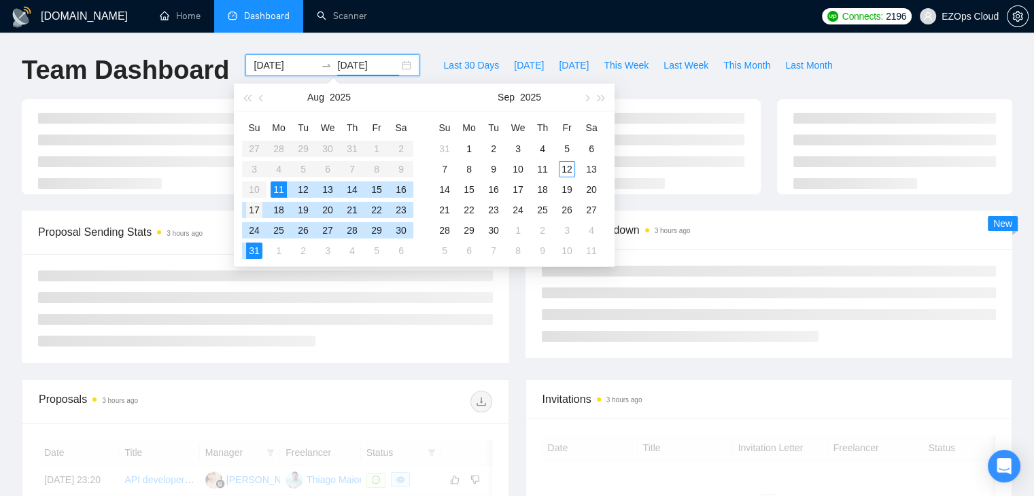
type input "[DATE]"
click at [251, 211] on div "17" at bounding box center [254, 210] width 16 height 16
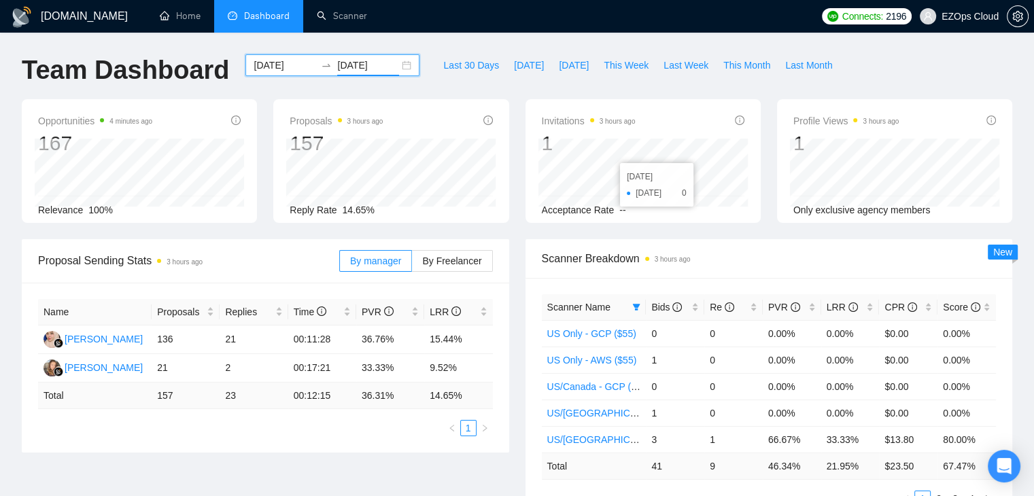
click at [275, 69] on div "[DATE] [DATE]" at bounding box center [332, 65] width 174 height 22
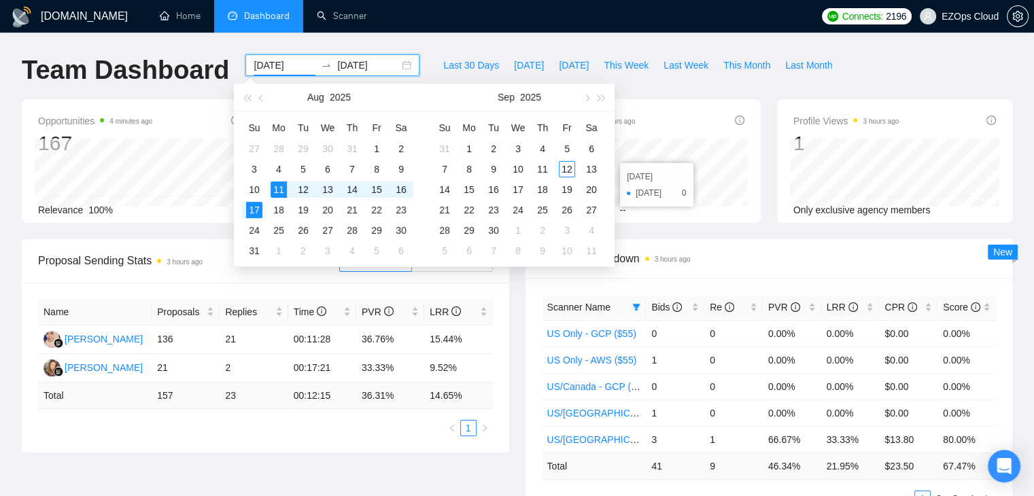
click at [275, 69] on input "[DATE]" at bounding box center [285, 65] width 62 height 15
type input "[DATE]"
click at [272, 165] on div "4" at bounding box center [279, 169] width 16 height 16
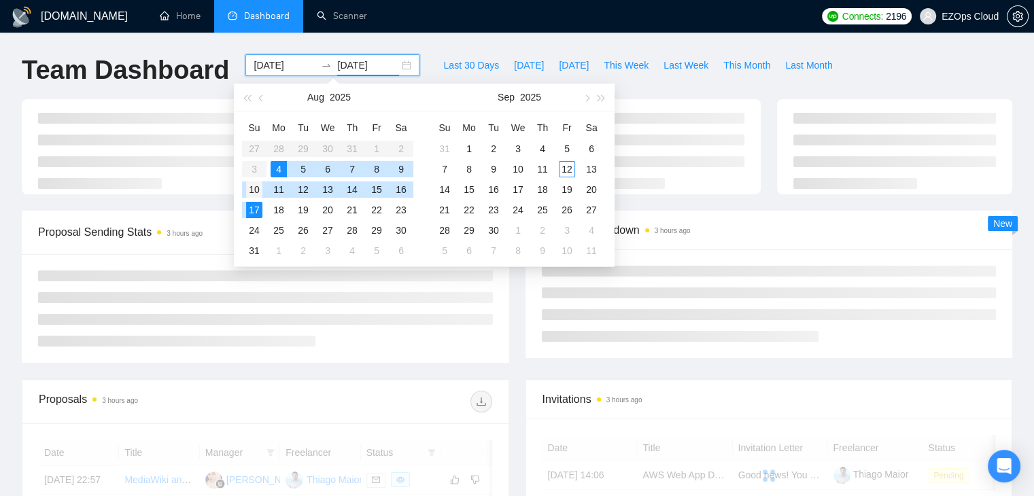
type input "[DATE]"
click at [253, 187] on div "10" at bounding box center [254, 190] width 16 height 16
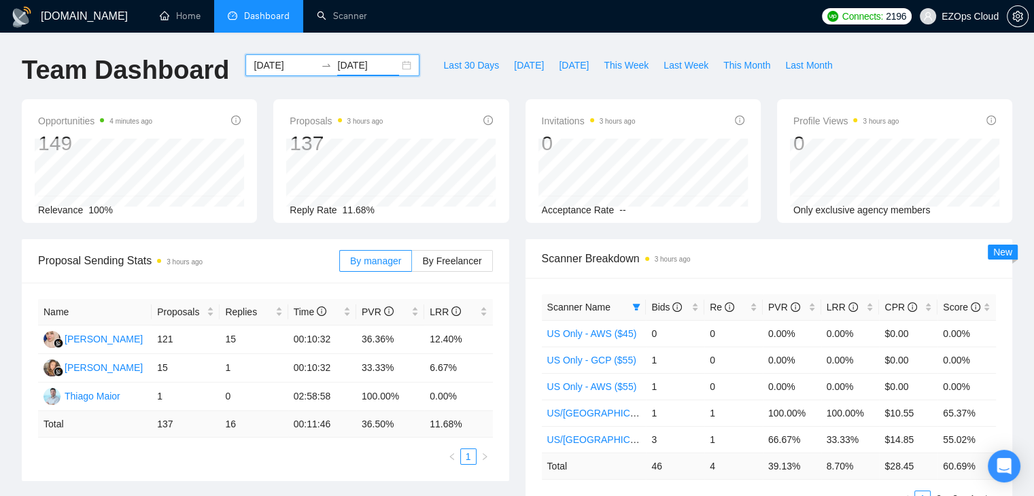
click at [358, 74] on div "[DATE] [DATE]" at bounding box center [332, 65] width 174 height 22
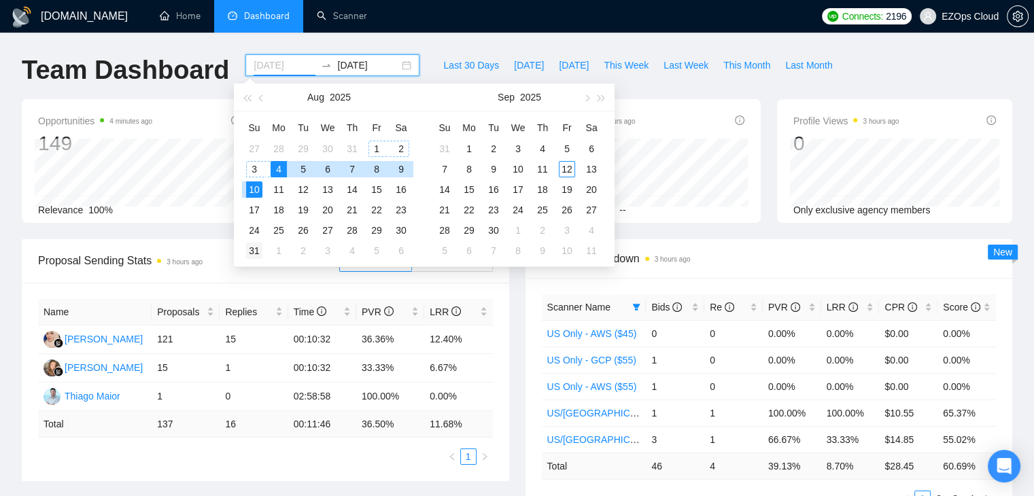
type input "[DATE]"
click at [253, 248] on div "31" at bounding box center [254, 251] width 16 height 16
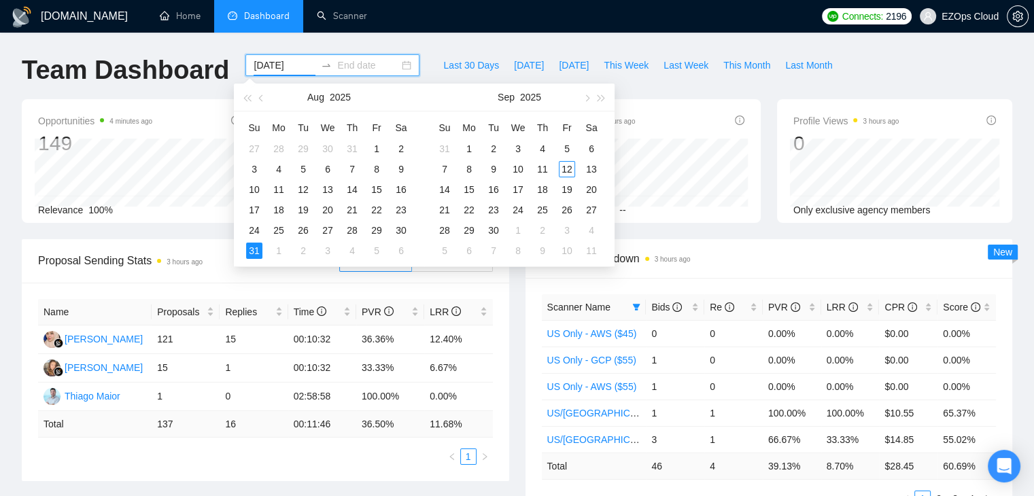
click at [275, 61] on input "[DATE]" at bounding box center [285, 65] width 62 height 15
type input "[DATE]"
click at [277, 165] on div "4" at bounding box center [279, 169] width 16 height 16
type input "[DATE]"
click at [257, 256] on div "31" at bounding box center [254, 251] width 16 height 16
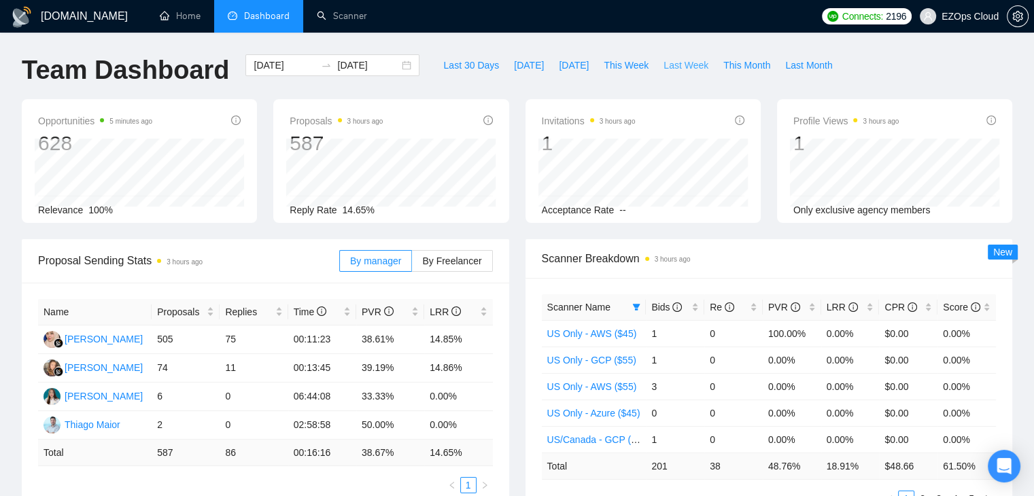
click at [679, 63] on span "Last Week" at bounding box center [686, 65] width 45 height 15
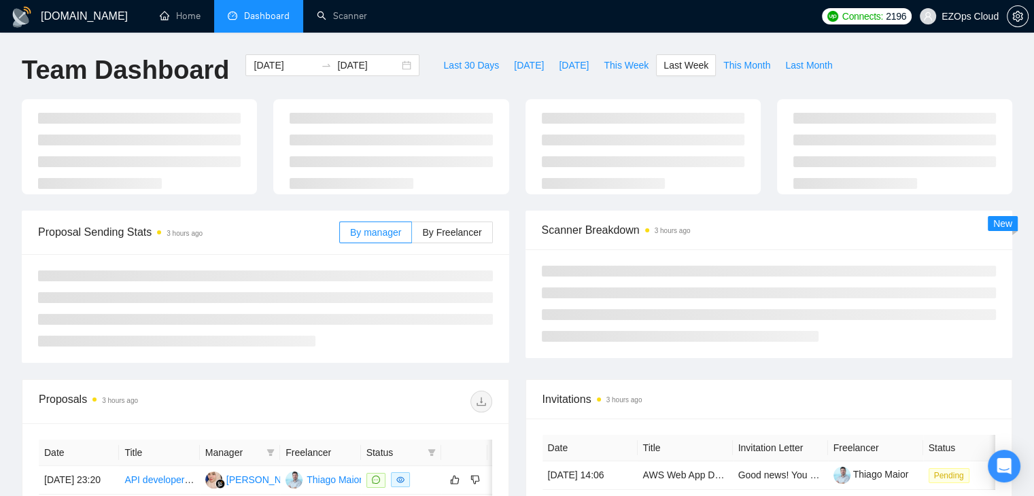
type input "[DATE]"
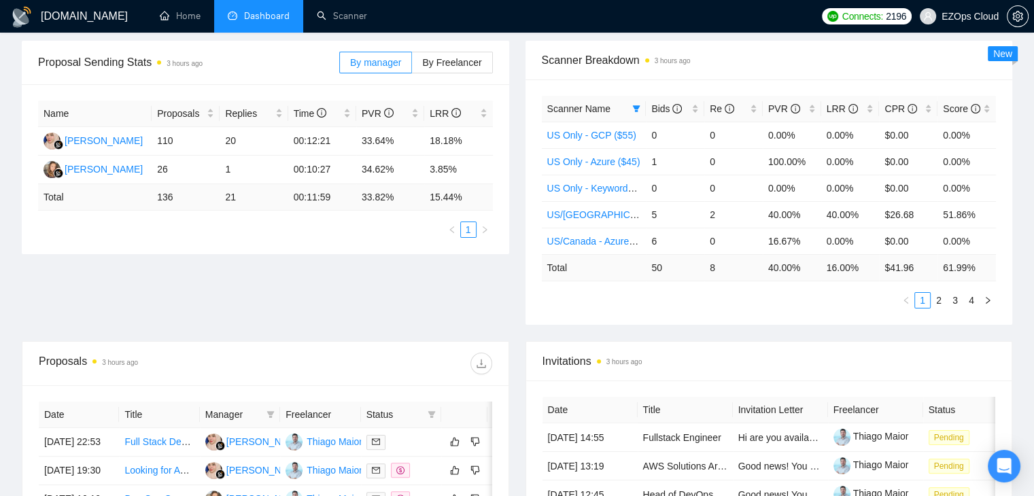
scroll to position [223, 0]
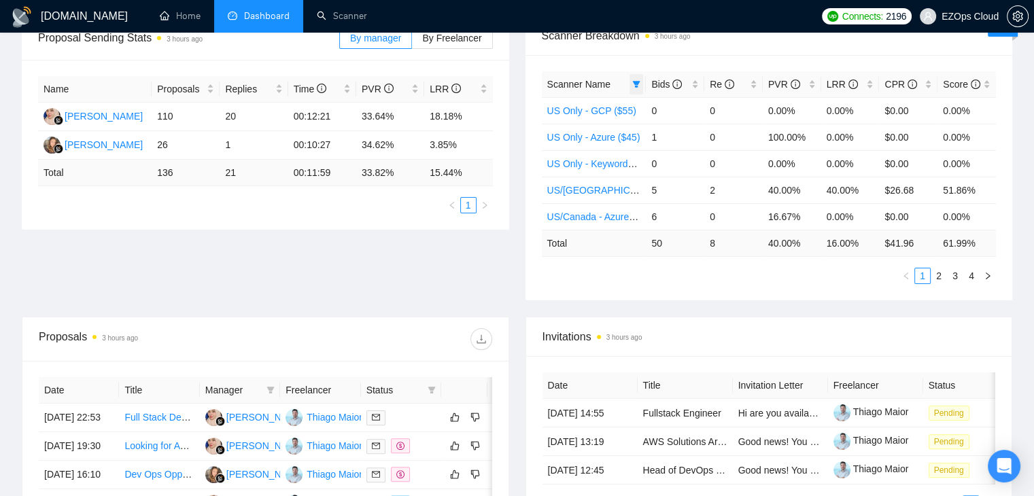
click at [636, 86] on icon "filter" at bounding box center [636, 84] width 7 height 7
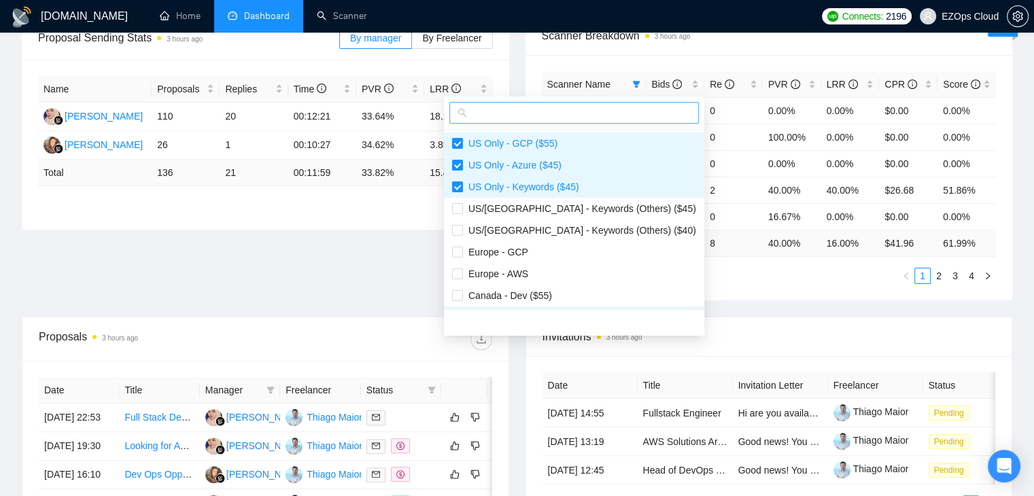
click at [615, 112] on input "text" at bounding box center [580, 112] width 221 height 15
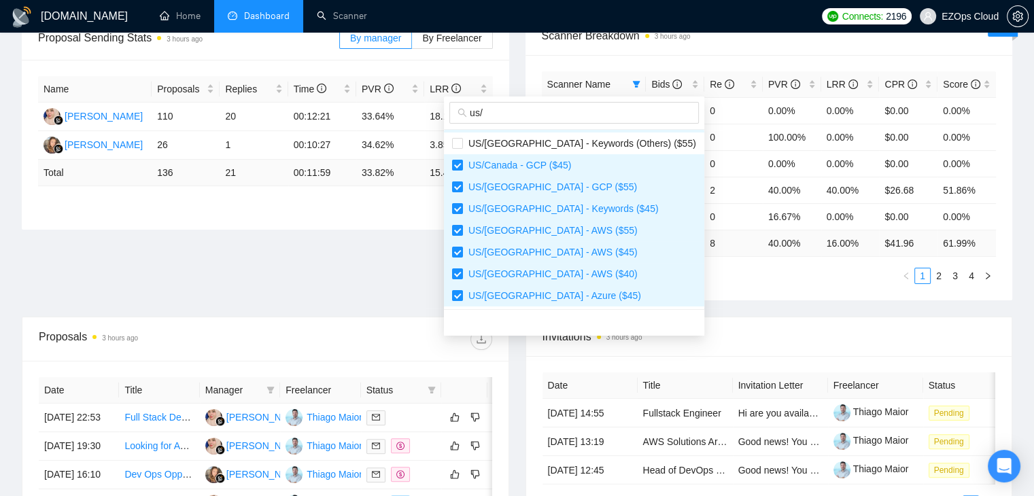
scroll to position [0, 0]
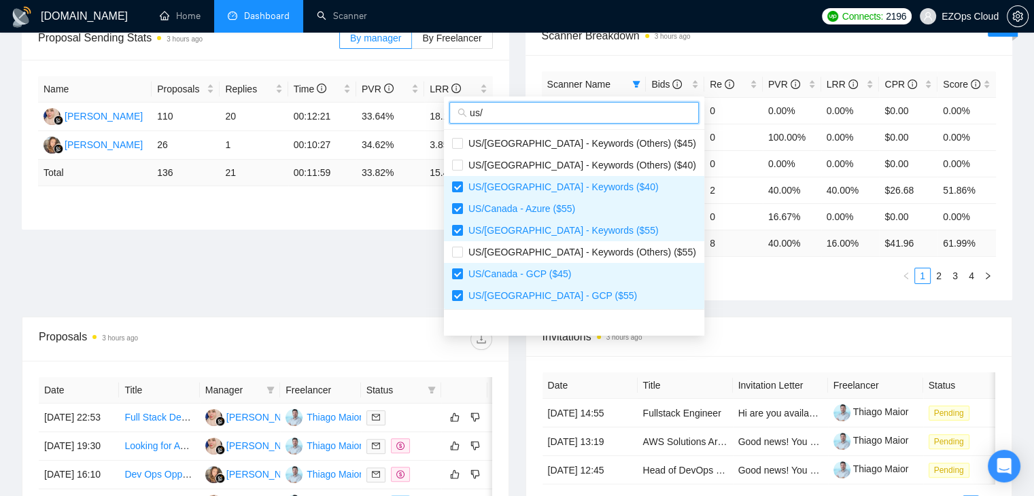
click at [575, 112] on input "us/" at bounding box center [580, 112] width 221 height 15
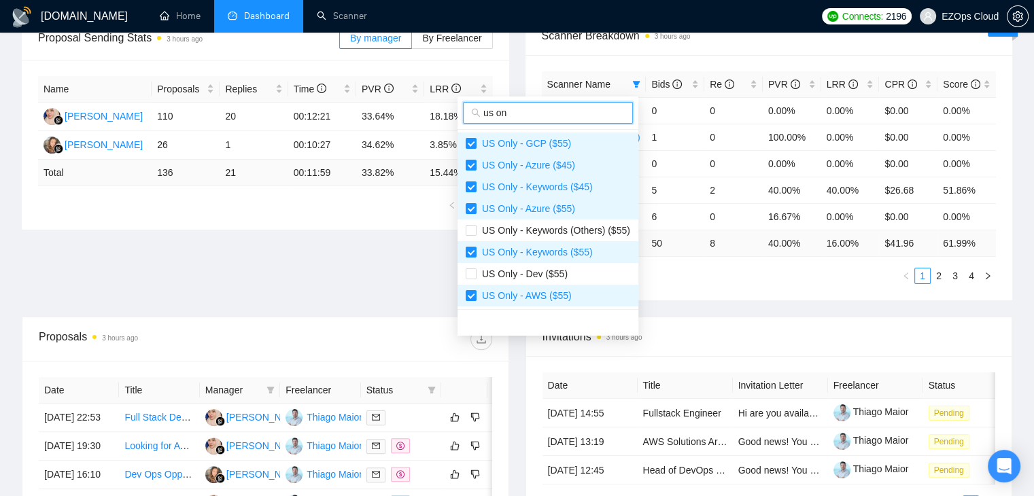
type input "us on"
click at [763, 294] on div "Scanner Name Bids Re PVR LRR CPR Score US Only - GCP ($55) 0 0 0.00% 0.00% $0.0…" at bounding box center [770, 177] width 488 height 245
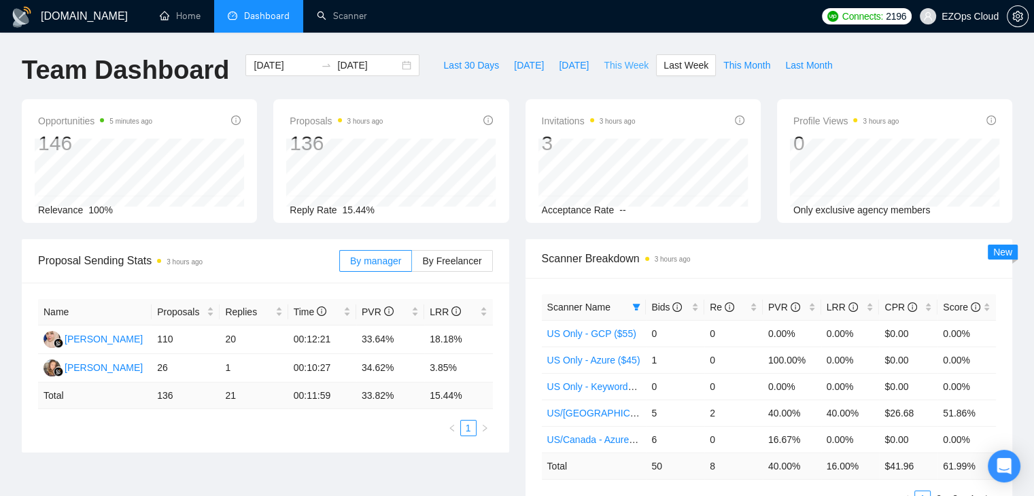
click at [617, 65] on span "This Week" at bounding box center [626, 65] width 45 height 15
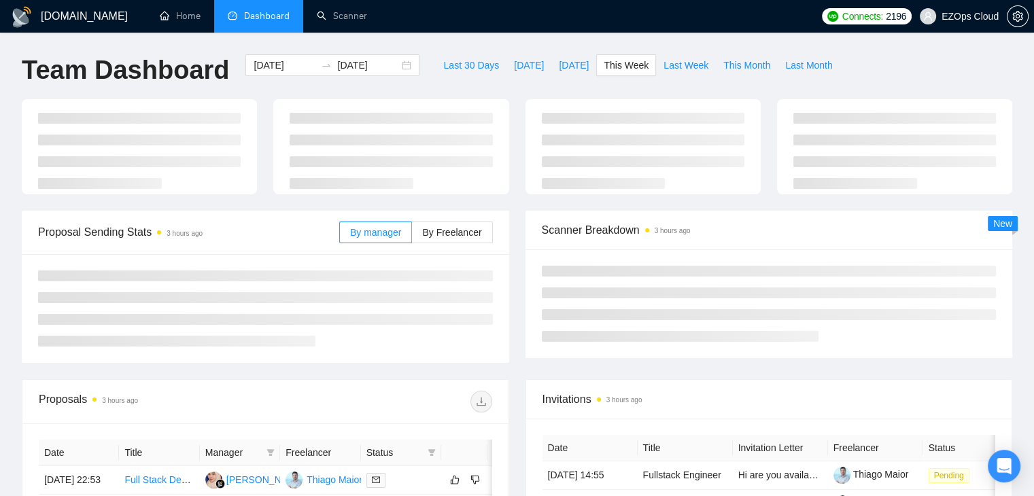
type input "[DATE]"
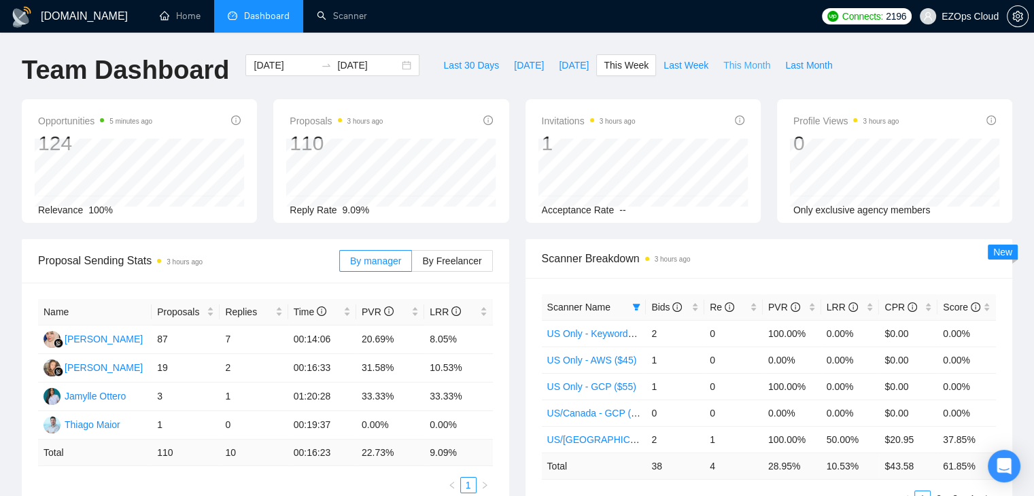
click at [753, 63] on span "This Month" at bounding box center [746, 65] width 47 height 15
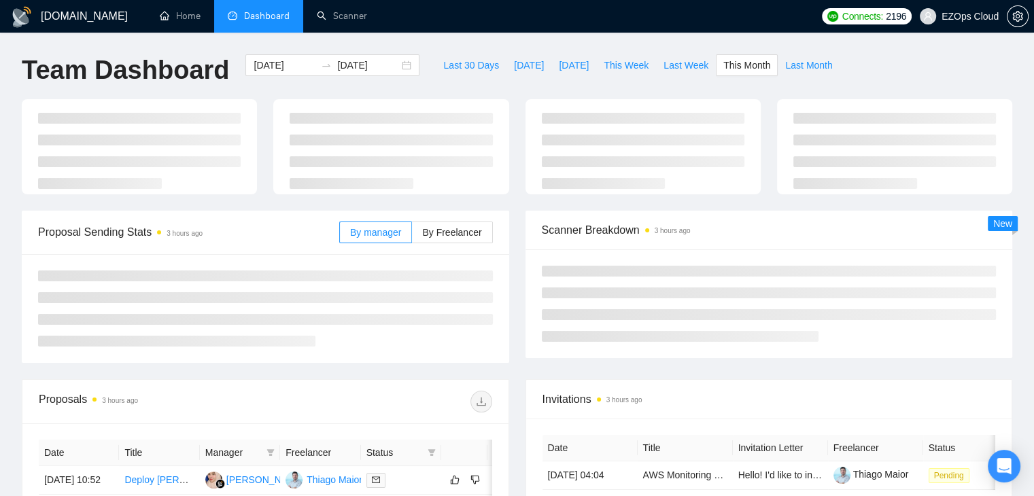
type input "[DATE]"
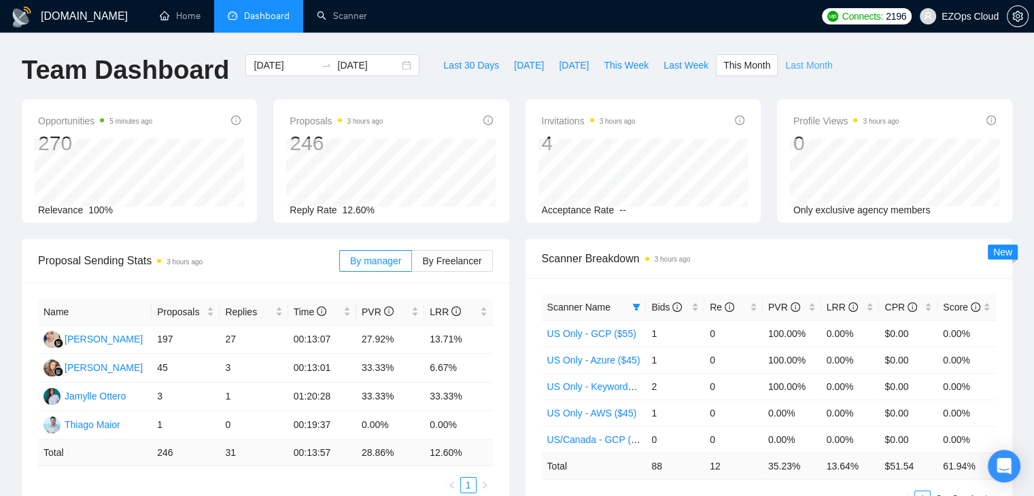
click at [789, 69] on span "Last Month" at bounding box center [808, 65] width 47 height 15
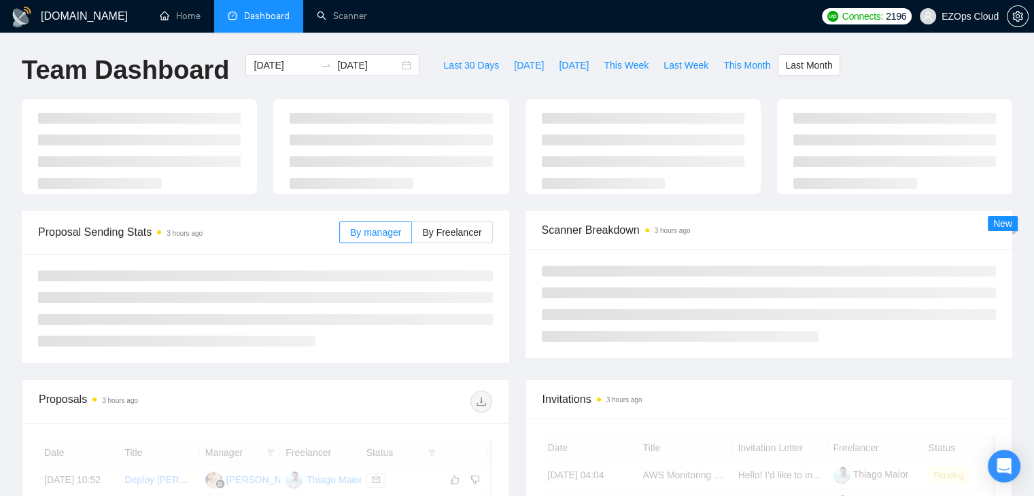
type input "[DATE]"
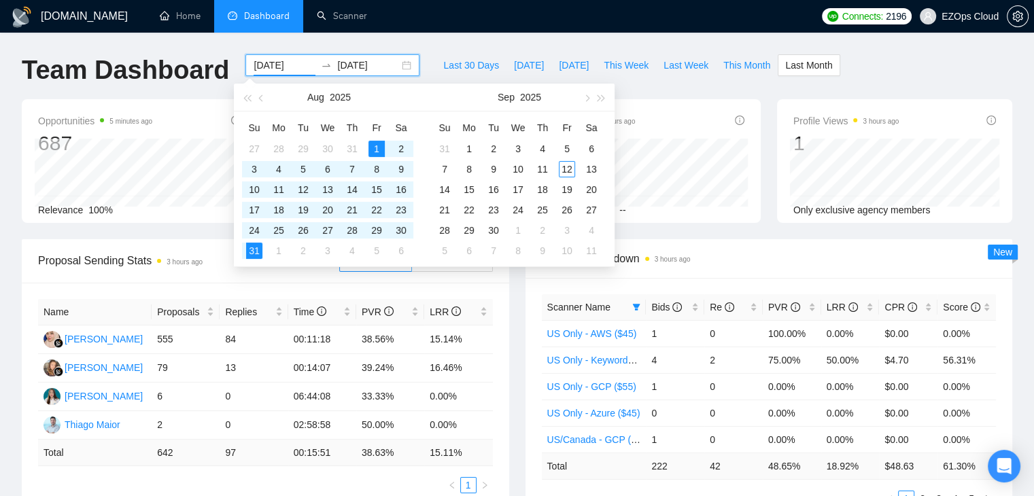
click at [270, 61] on input "[DATE]" at bounding box center [285, 65] width 62 height 15
click at [260, 96] on span "button" at bounding box center [262, 98] width 7 height 7
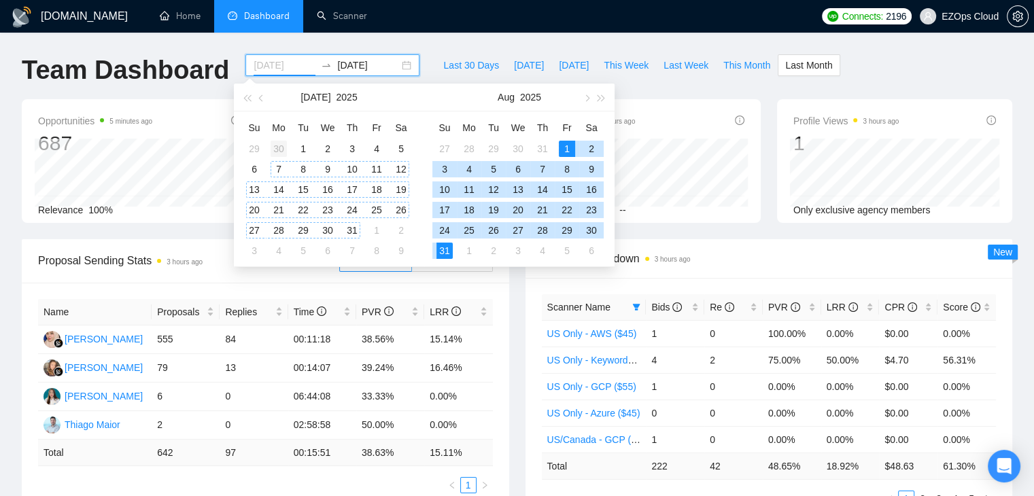
type input "[DATE]"
click at [282, 143] on div "30" at bounding box center [279, 149] width 16 height 16
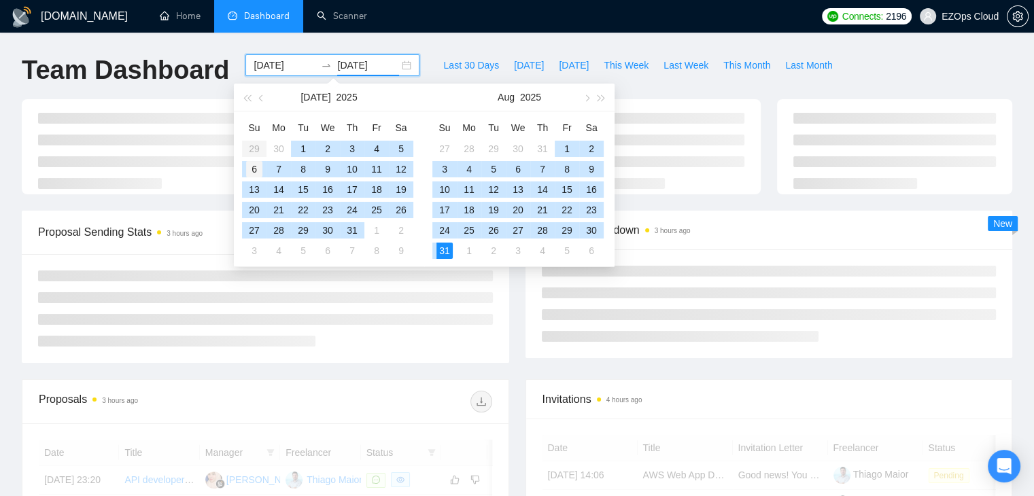
type input "[DATE]"
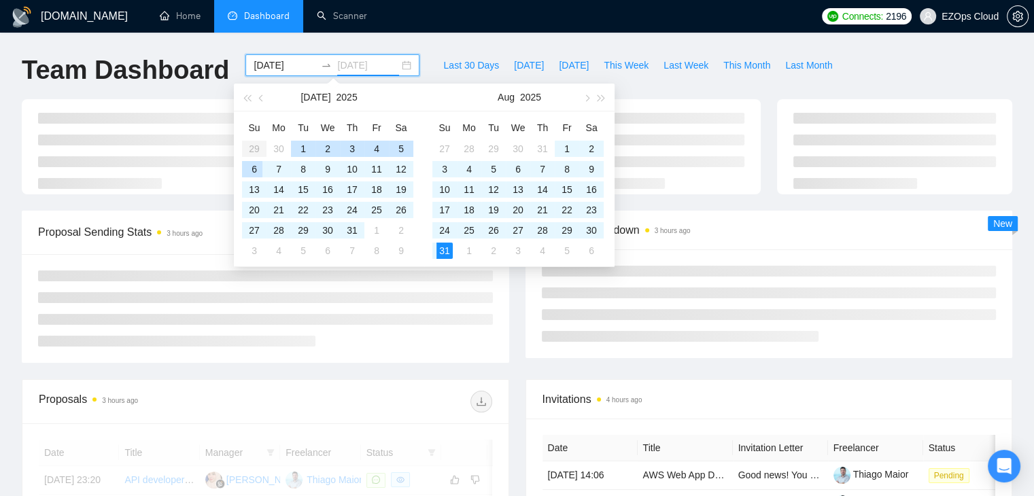
click at [261, 165] on div "6" at bounding box center [254, 169] width 16 height 16
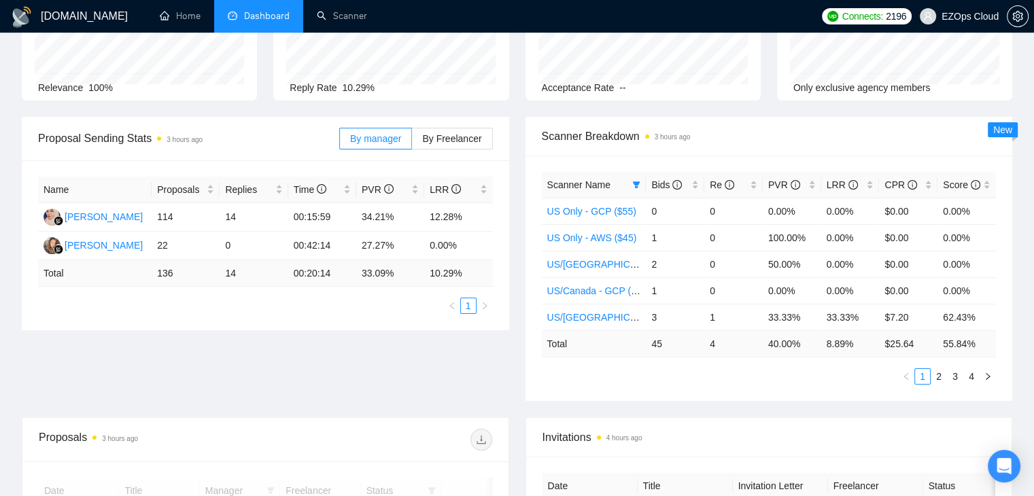
scroll to position [122, 0]
click at [635, 182] on icon "filter" at bounding box center [636, 186] width 8 height 8
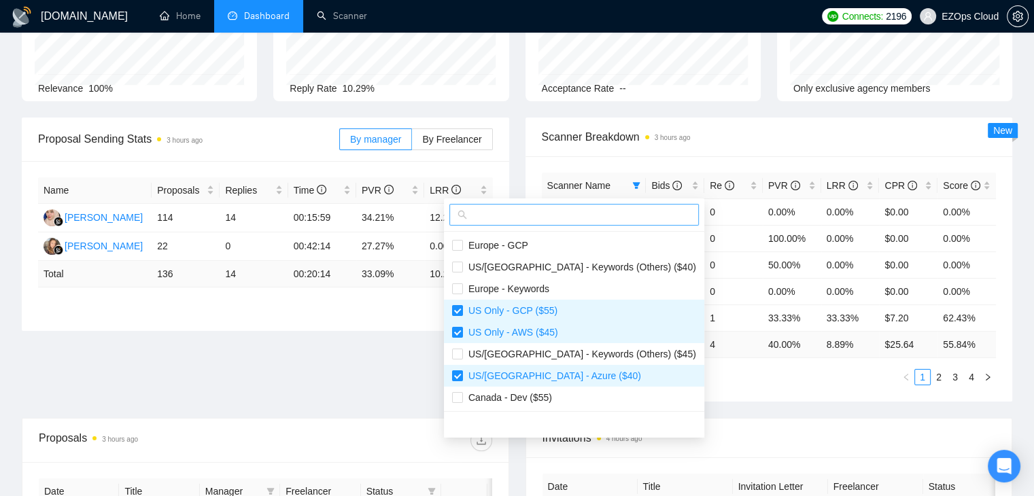
click at [621, 206] on span at bounding box center [574, 215] width 250 height 22
click at [616, 216] on input "text" at bounding box center [580, 214] width 221 height 15
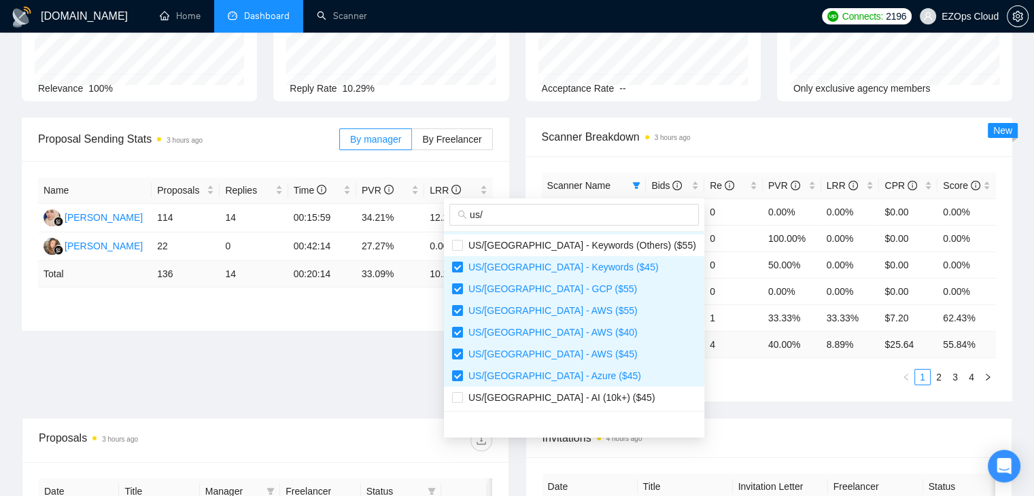
scroll to position [0, 0]
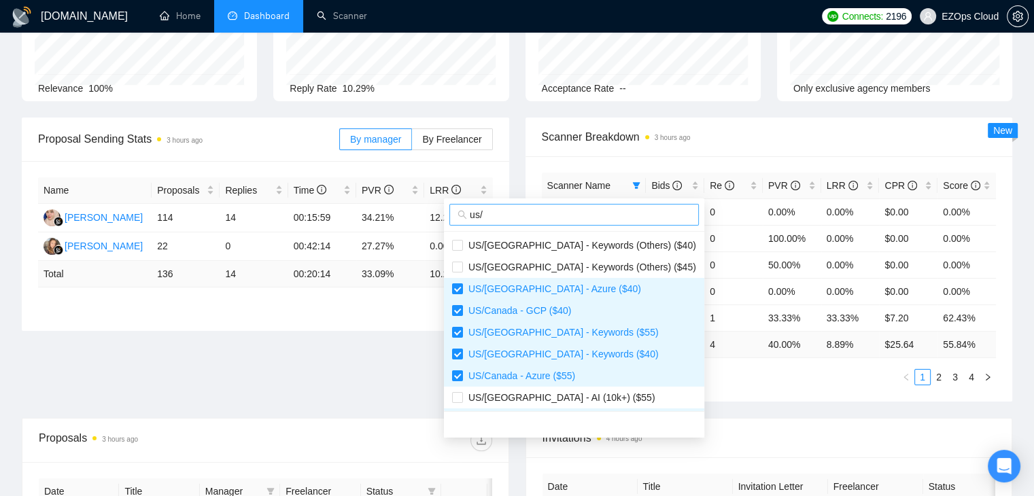
click at [597, 224] on span "us/" at bounding box center [574, 215] width 250 height 22
click at [597, 218] on input "us/" at bounding box center [580, 214] width 221 height 15
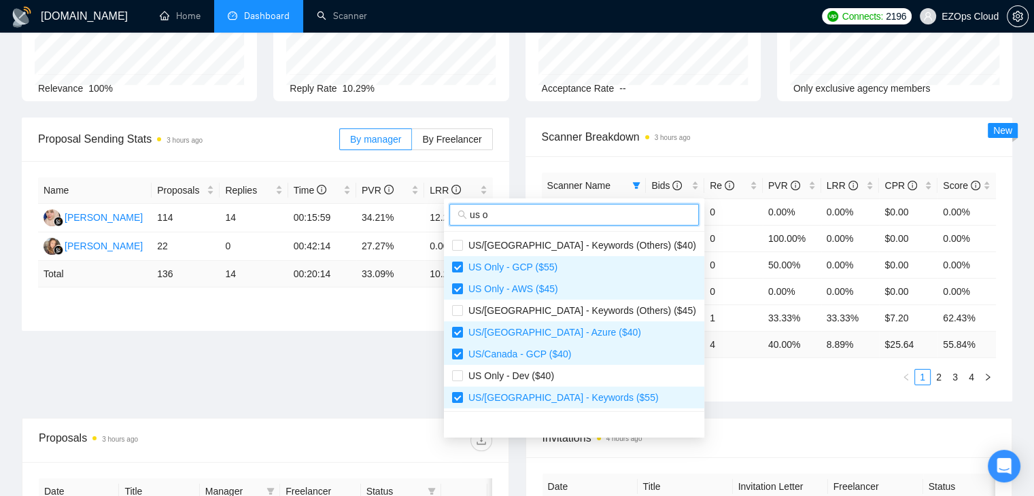
type input "us on"
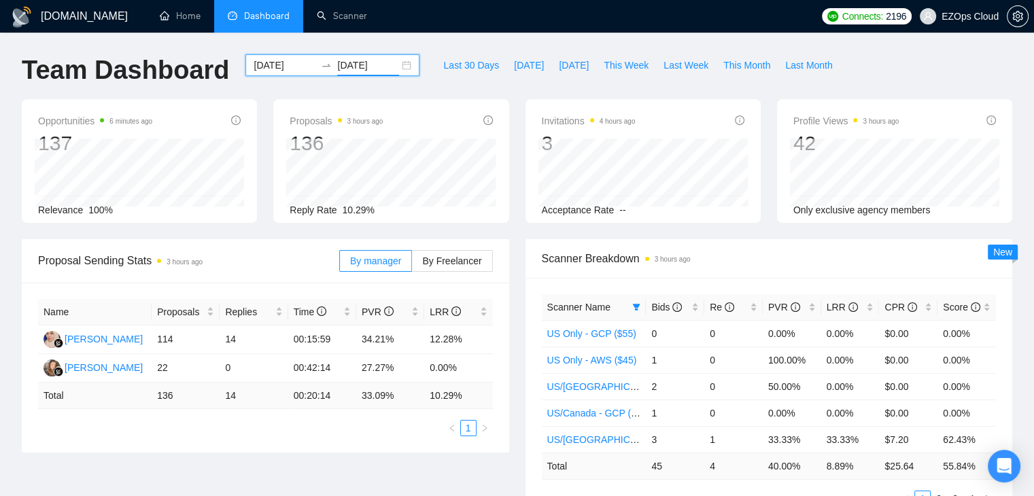
click at [361, 64] on input "[DATE]" at bounding box center [368, 65] width 62 height 15
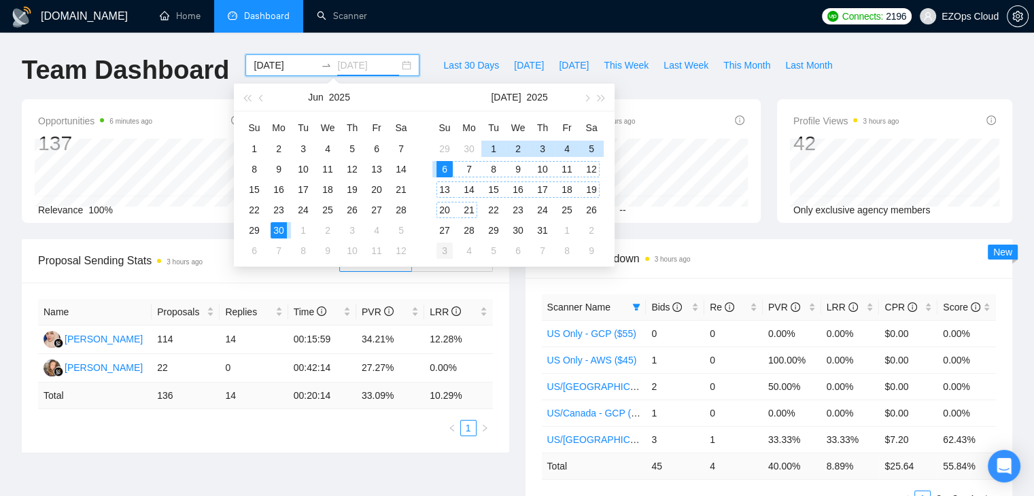
type input "[DATE]"
click at [448, 249] on div "3" at bounding box center [445, 251] width 16 height 16
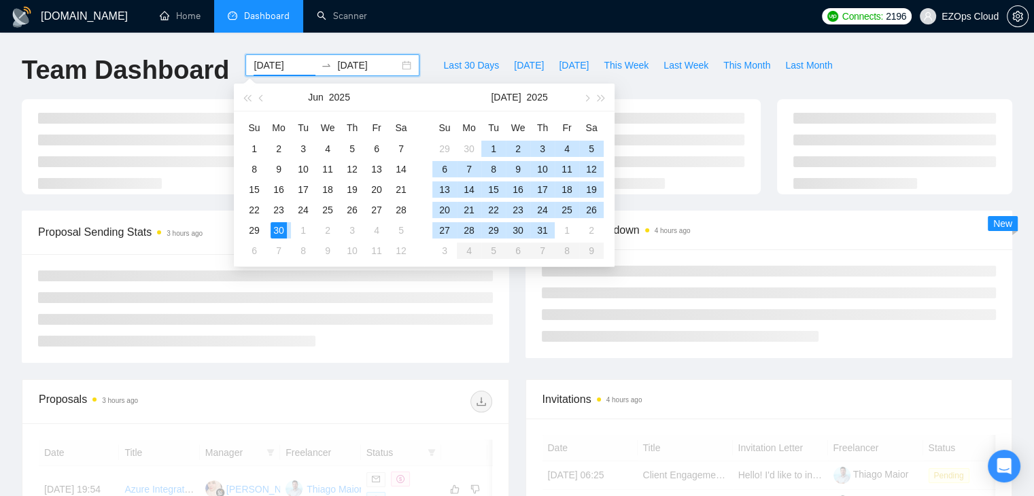
type input "[DATE]"
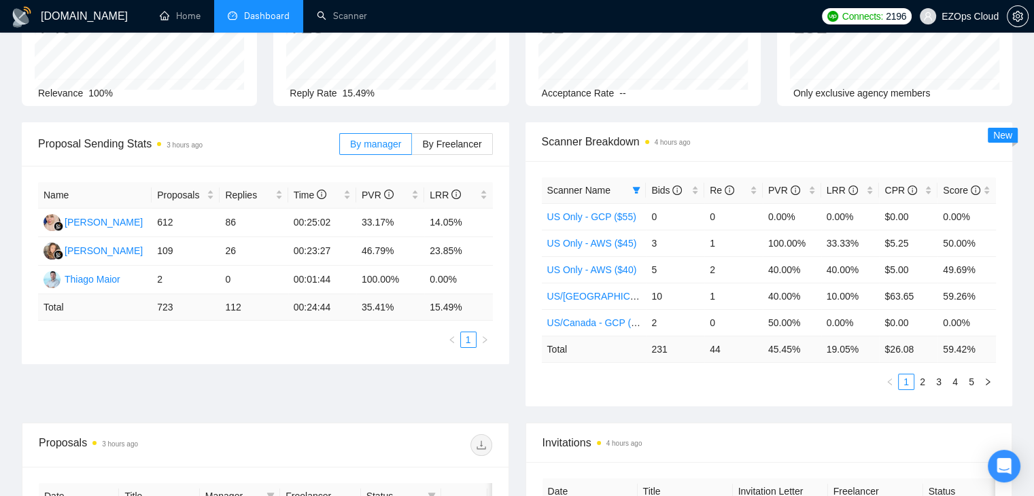
scroll to position [128, 0]
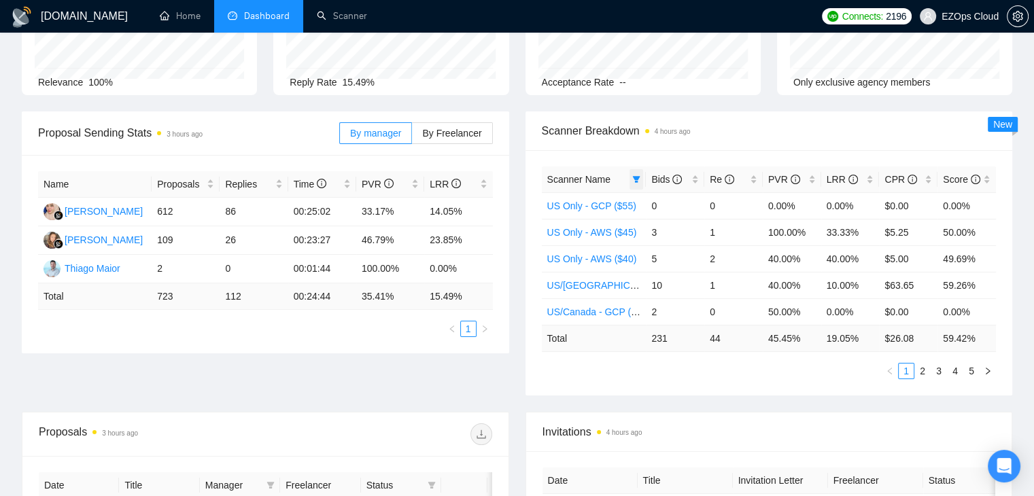
click at [635, 180] on icon "filter" at bounding box center [636, 179] width 8 height 8
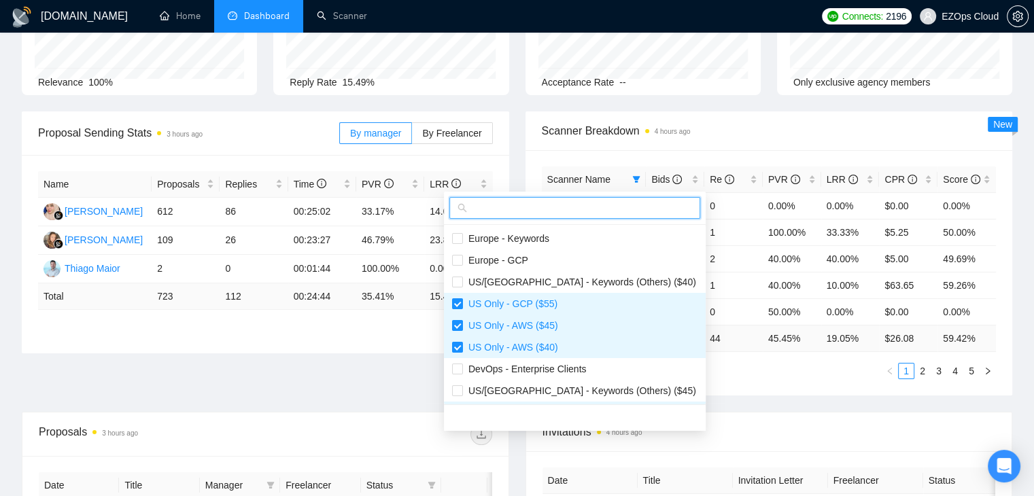
click at [536, 214] on input "text" at bounding box center [581, 208] width 222 height 15
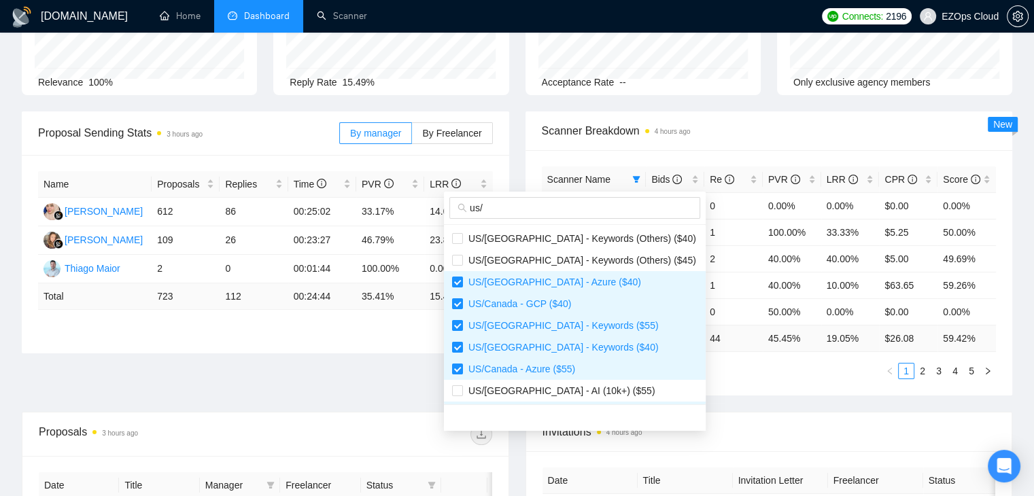
scroll to position [218, 0]
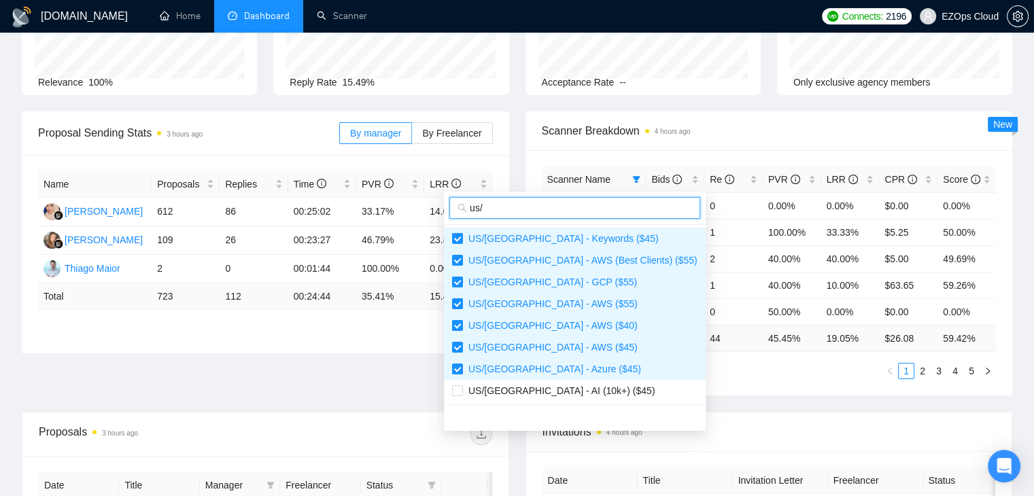
click at [547, 209] on input "us/" at bounding box center [581, 208] width 222 height 15
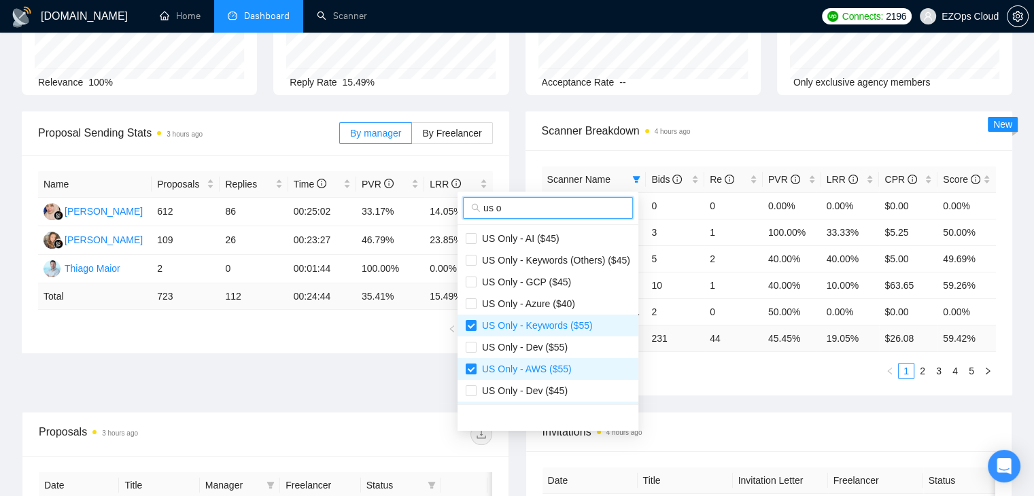
scroll to position [188, 0]
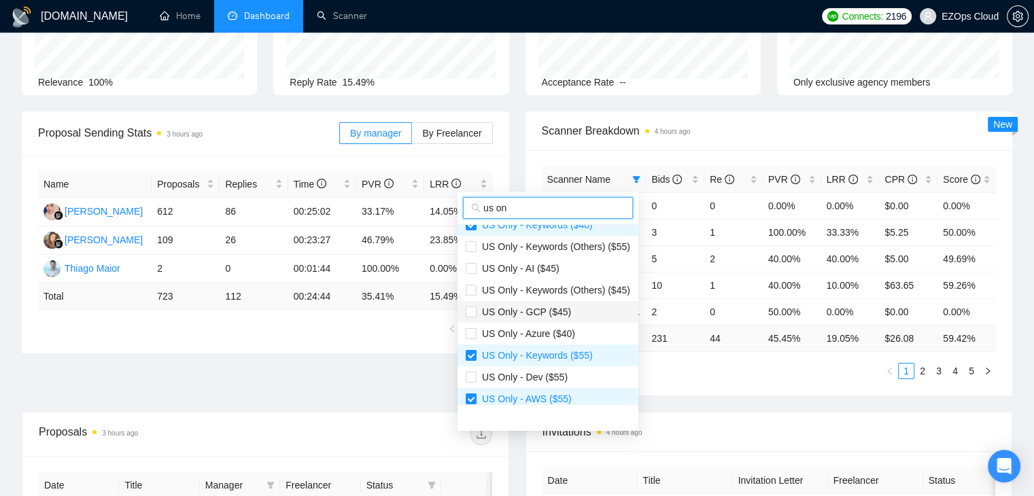
type input "us on"
click at [564, 309] on span "US Only - GCP ($45)" at bounding box center [524, 312] width 95 height 11
checkbox input "true"
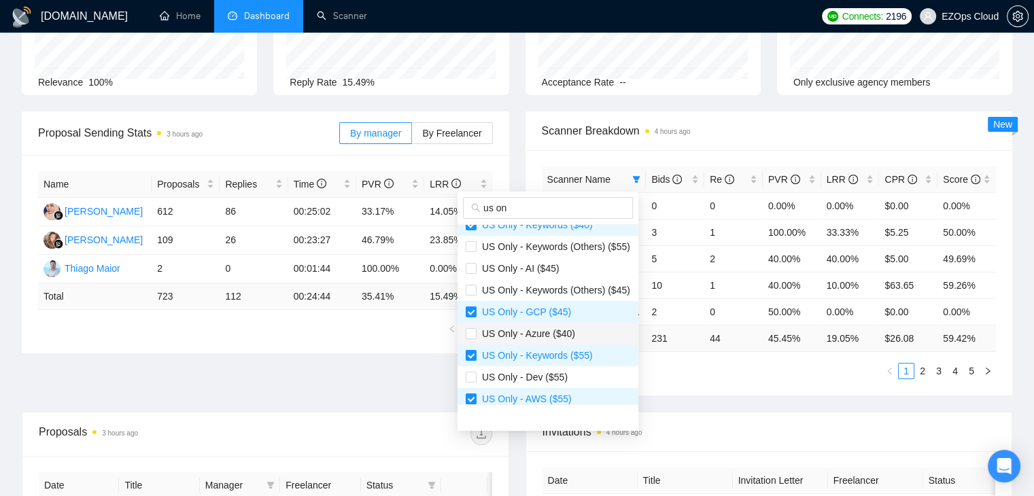
click at [566, 338] on span "US Only - Azure ($40)" at bounding box center [526, 333] width 99 height 11
checkbox input "true"
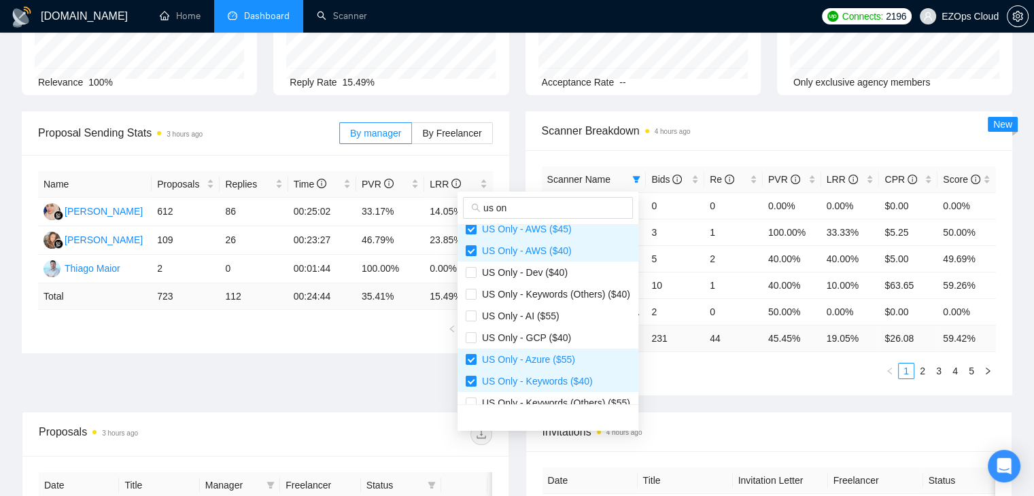
scroll to position [0, 0]
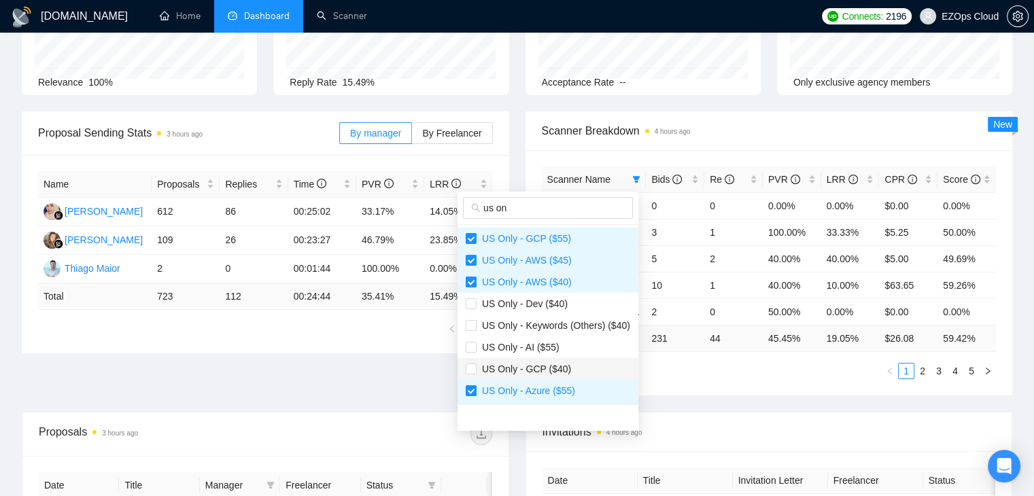
click at [556, 369] on span "US Only - GCP ($40)" at bounding box center [524, 369] width 95 height 11
checkbox input "true"
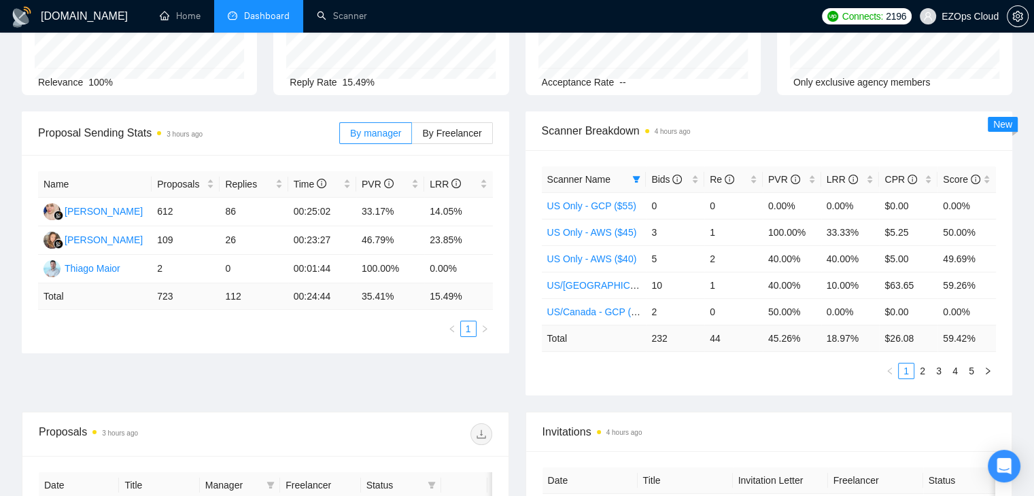
click at [685, 142] on div "Scanner Breakdown 4 hours ago" at bounding box center [769, 131] width 455 height 39
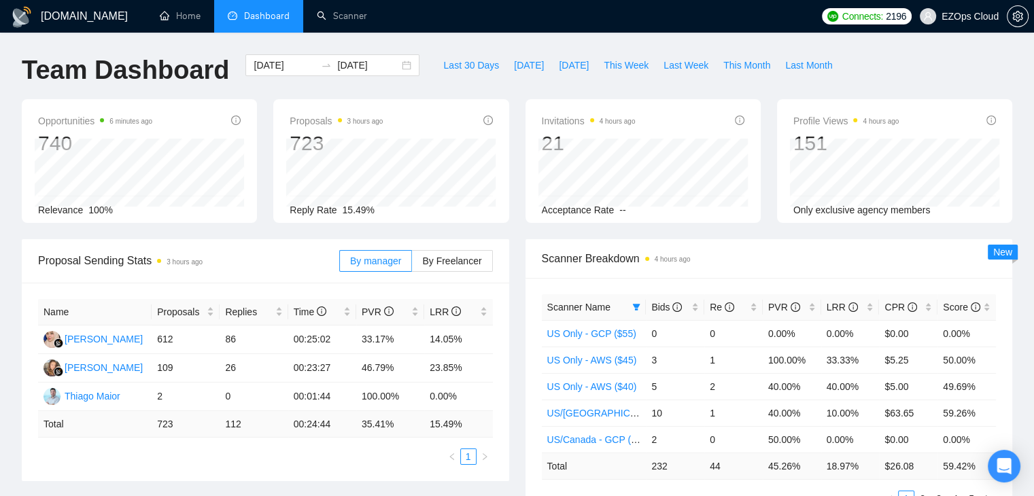
click at [108, 20] on div "[DOMAIN_NAME]" at bounding box center [69, 16] width 117 height 33
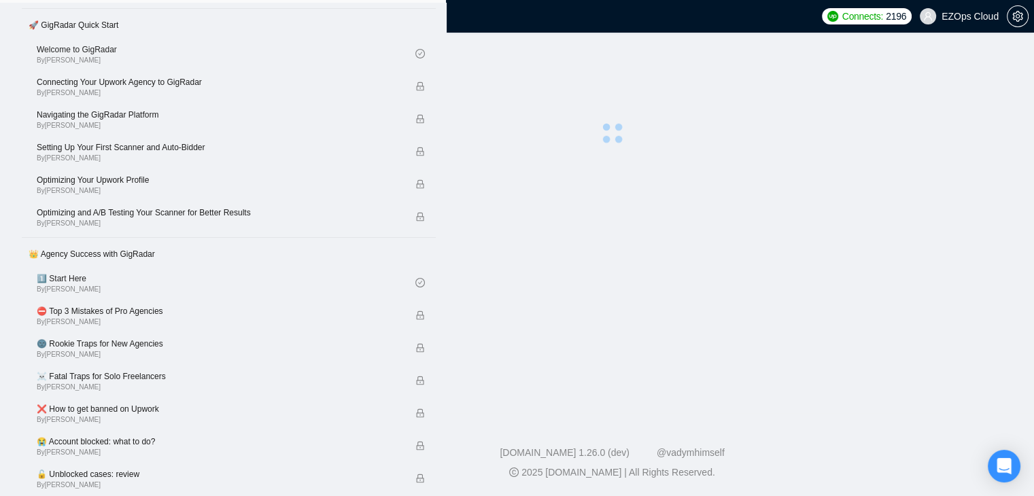
click at [69, 18] on h1 "[DOMAIN_NAME]" at bounding box center [84, 16] width 87 height 33
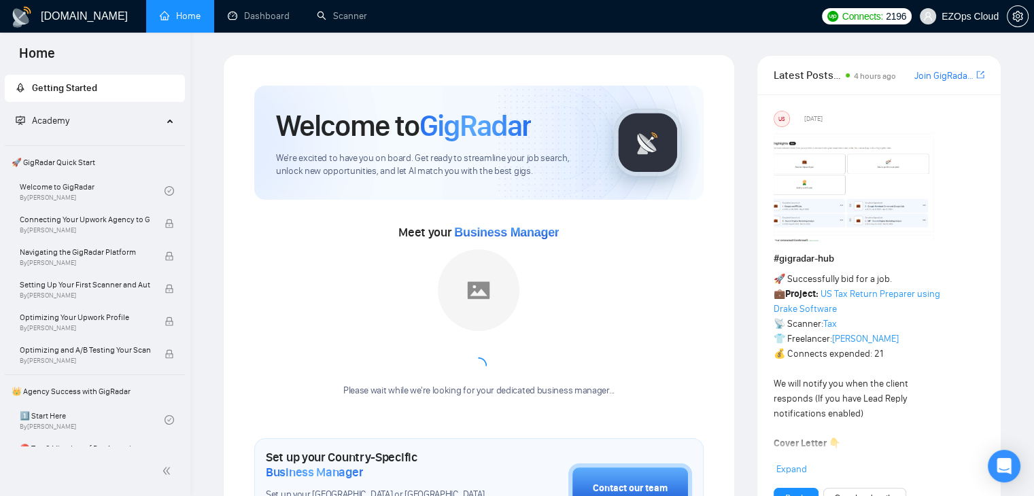
click at [69, 18] on h1 "[DOMAIN_NAME]" at bounding box center [84, 16] width 87 height 33
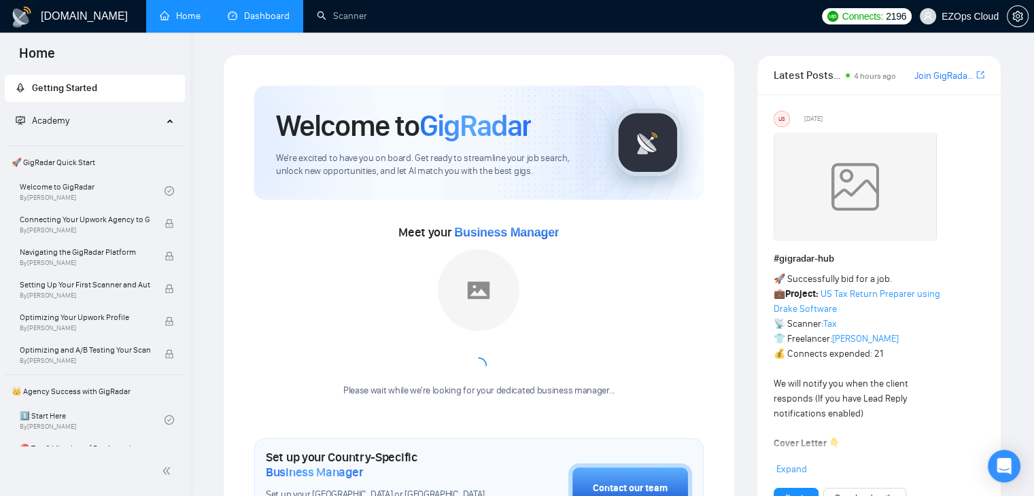
click at [228, 14] on link "Dashboard" at bounding box center [259, 16] width 62 height 12
